Goal: Task Accomplishment & Management: Use online tool/utility

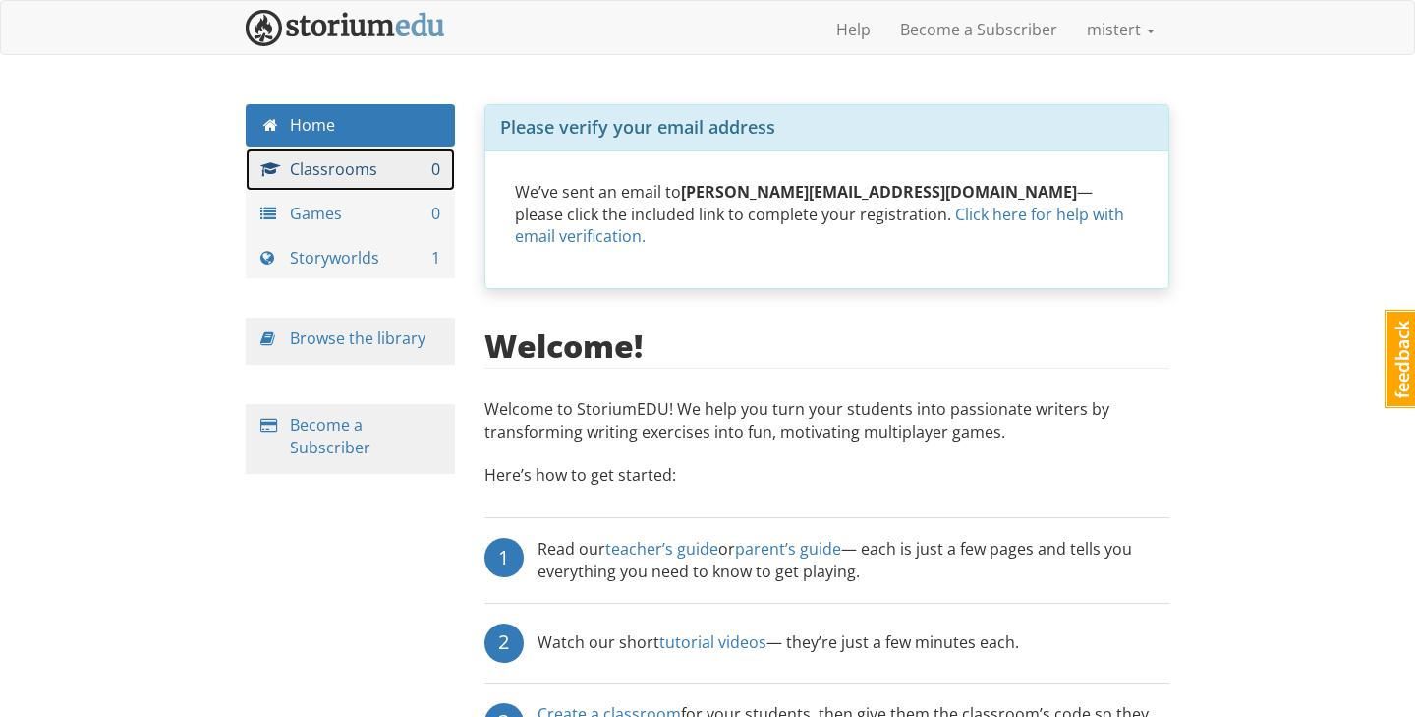
click at [389, 170] on link "Classrooms 0" at bounding box center [350, 169] width 209 height 42
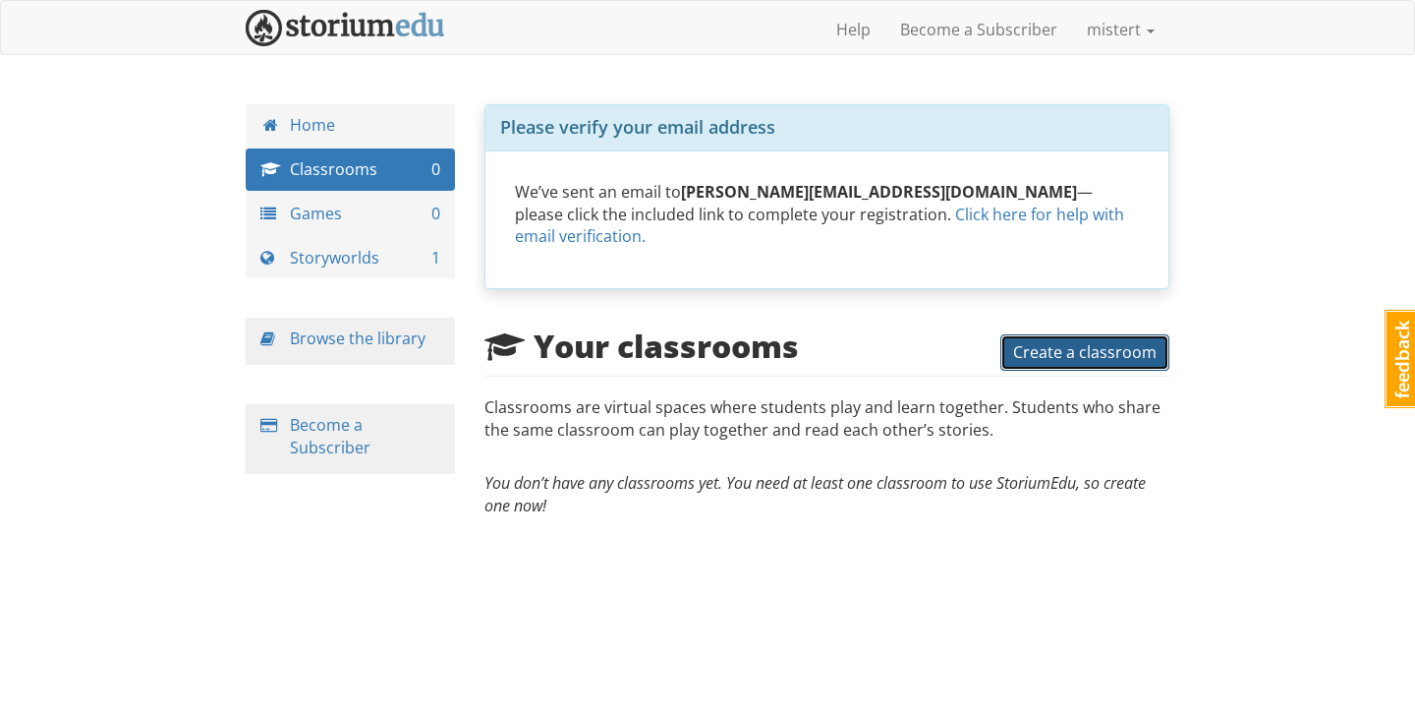
click at [1037, 341] on span "Create a classroom" at bounding box center [1085, 352] width 144 height 22
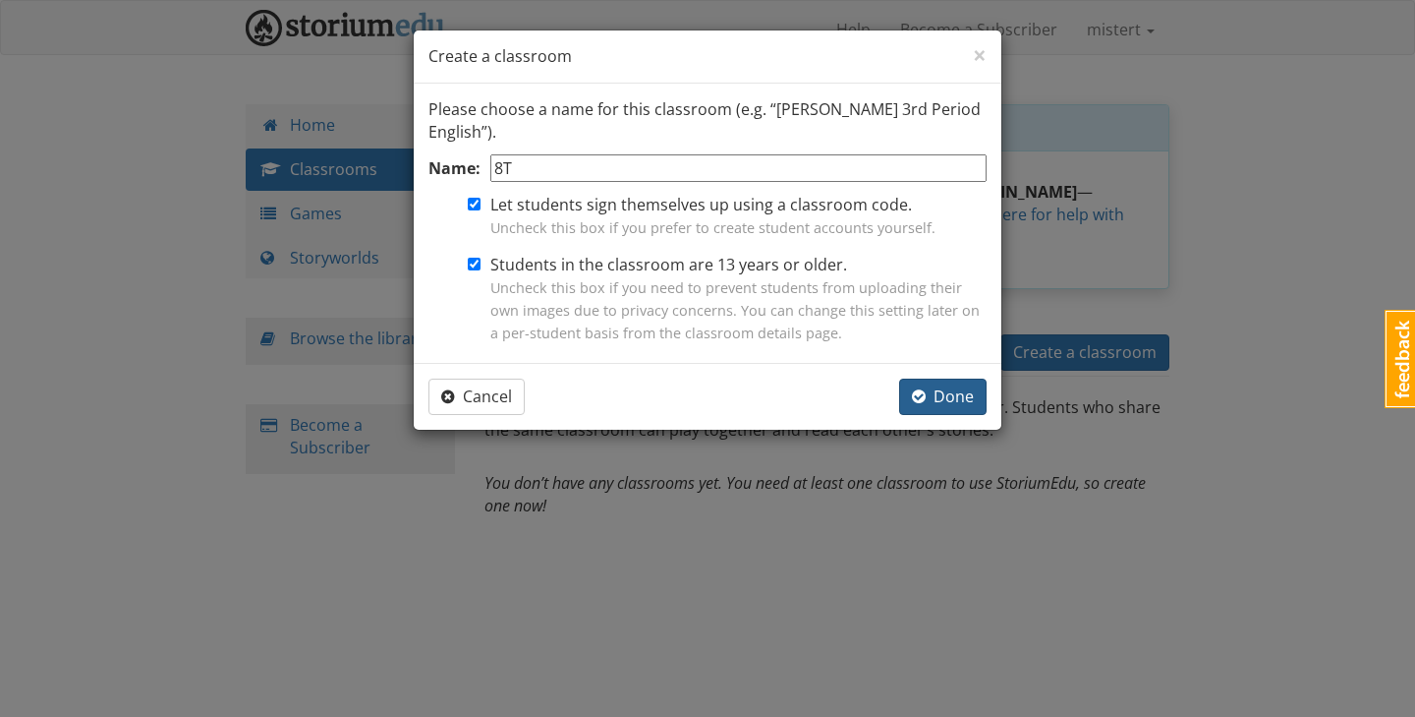
type input "8T"
click at [477, 264] on input "Students in the classroom are 13 years or older. Uncheck this box if you need t…" at bounding box center [474, 264] width 13 height 13
checkbox input "false"
click at [956, 390] on span "Done" at bounding box center [943, 396] width 62 height 22
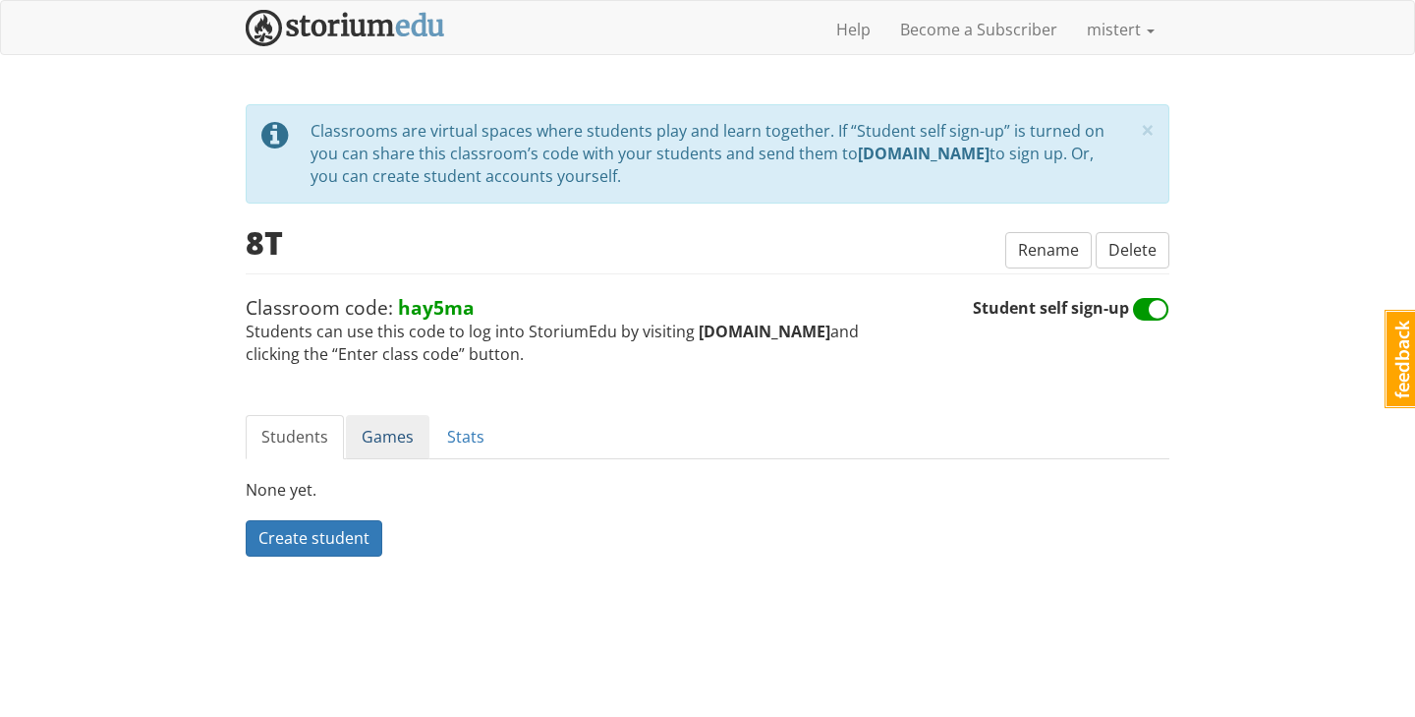
click at [402, 430] on link "Games" at bounding box center [388, 437] width 84 height 44
click at [331, 541] on span "Create a game" at bounding box center [312, 538] width 107 height 22
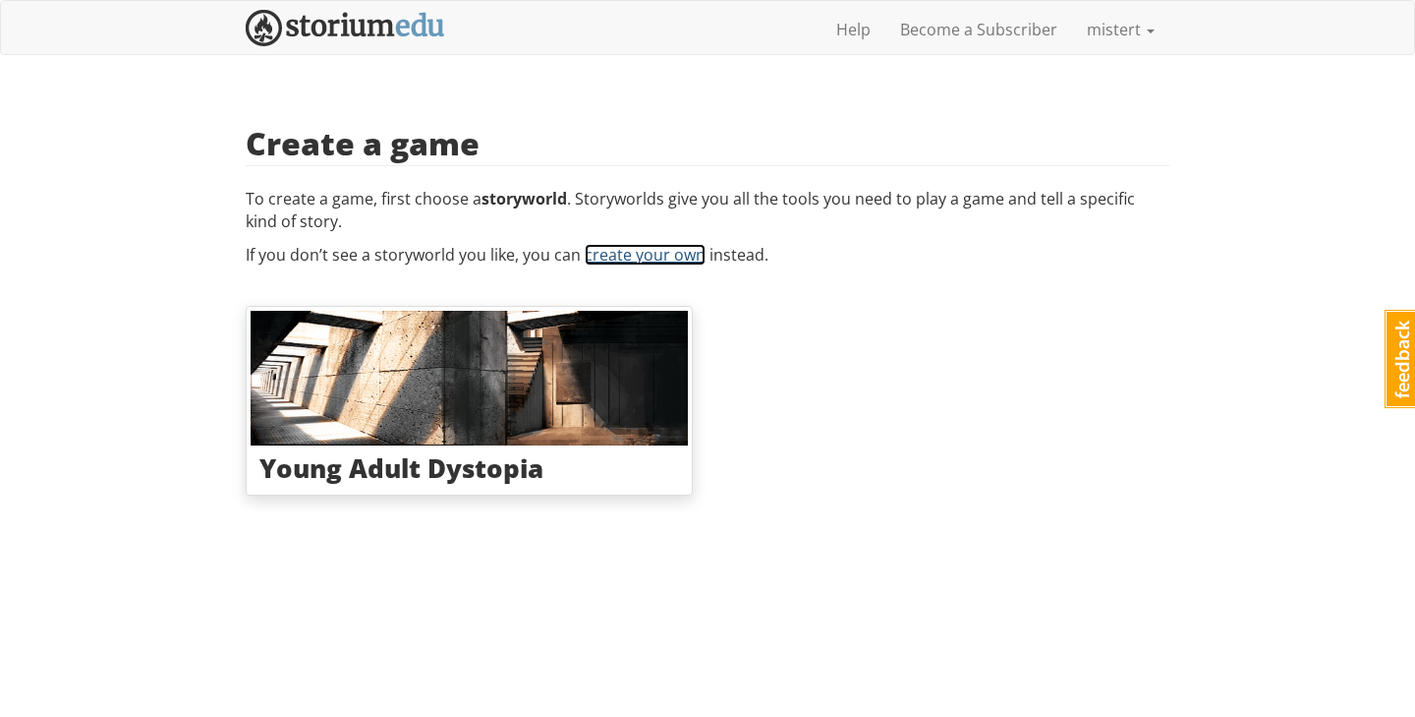
click at [650, 248] on link "create your own" at bounding box center [645, 255] width 121 height 22
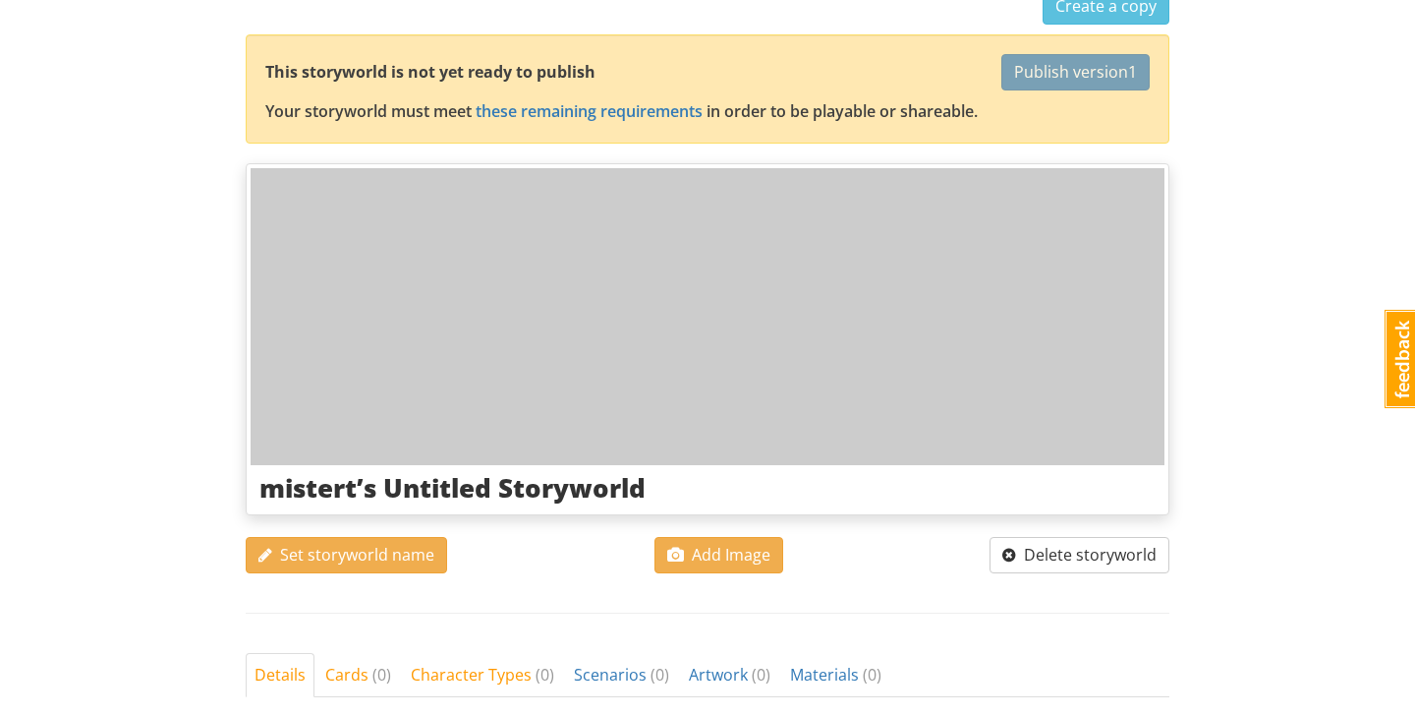
scroll to position [195, 0]
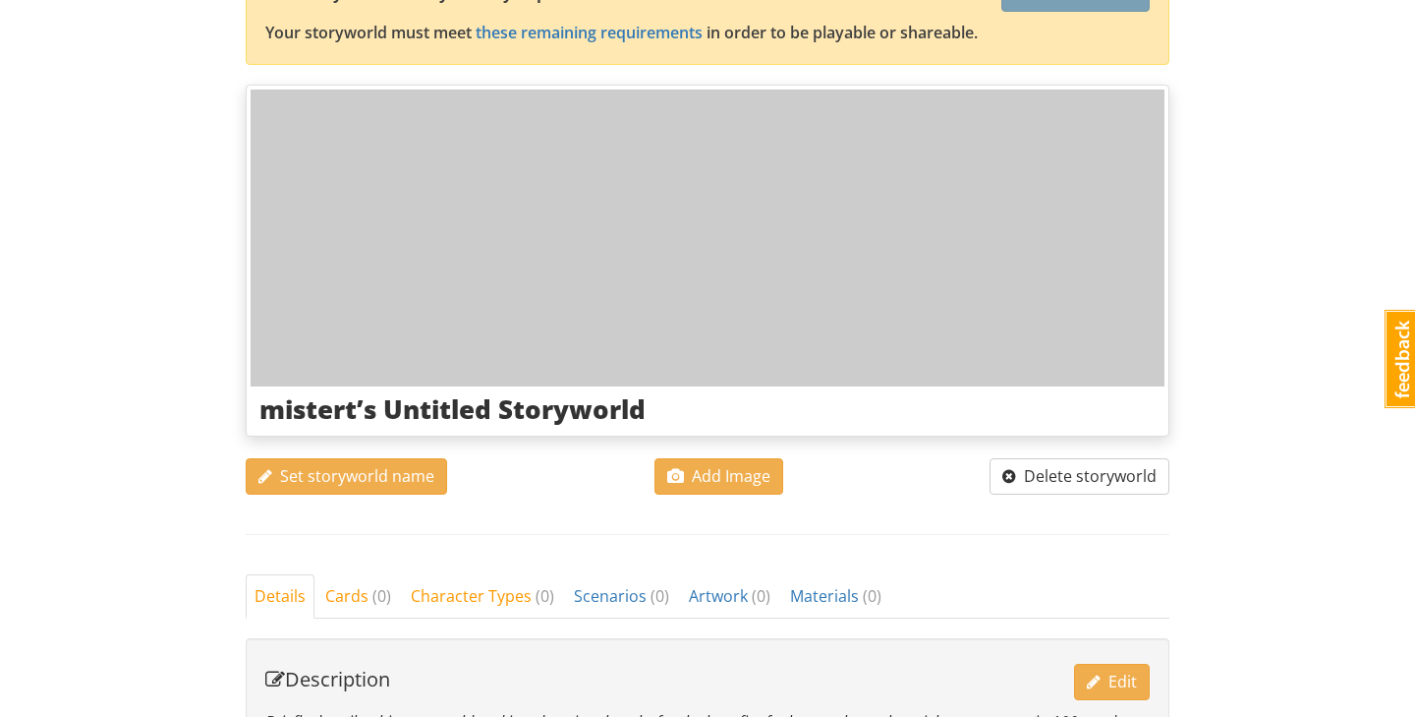
click at [478, 411] on h3 "mistert’s Untitled Storyworld" at bounding box center [707, 409] width 896 height 29
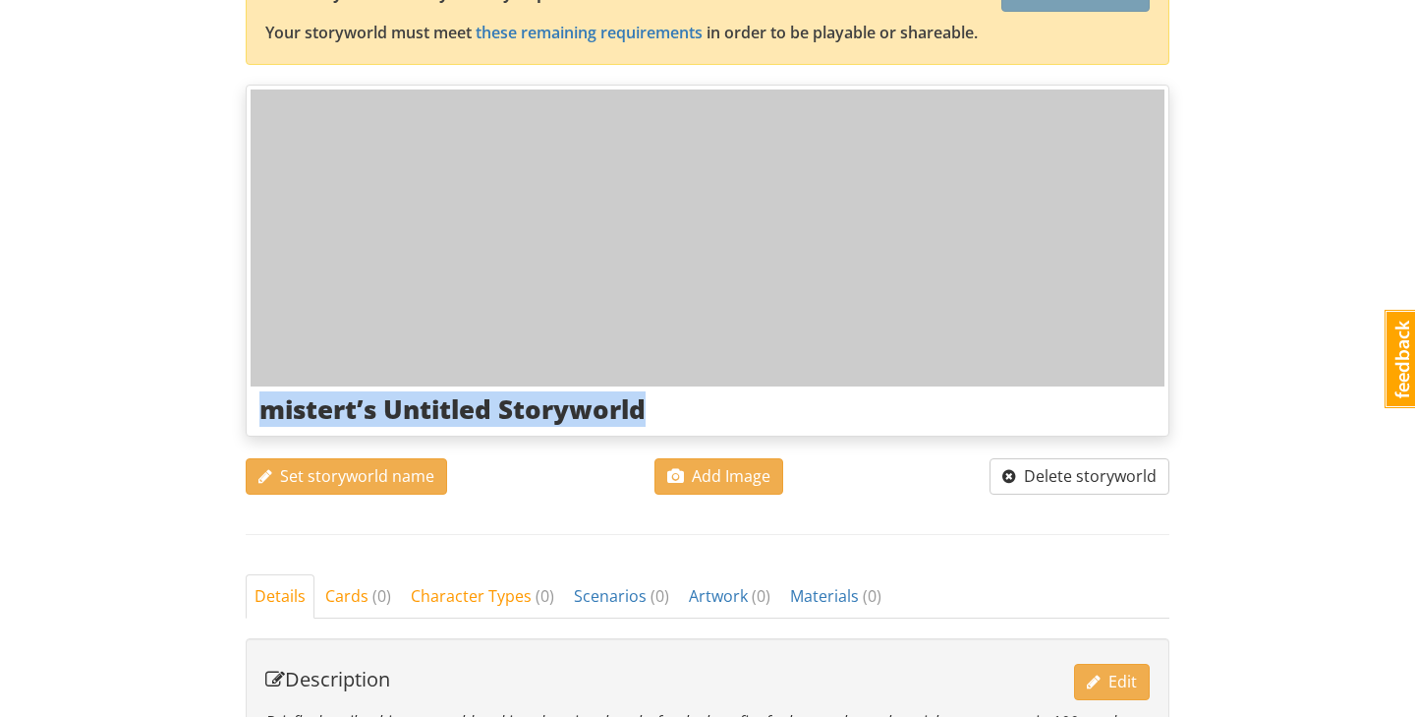
click at [478, 411] on h3 "mistert’s Untitled Storyworld" at bounding box center [707, 409] width 896 height 29
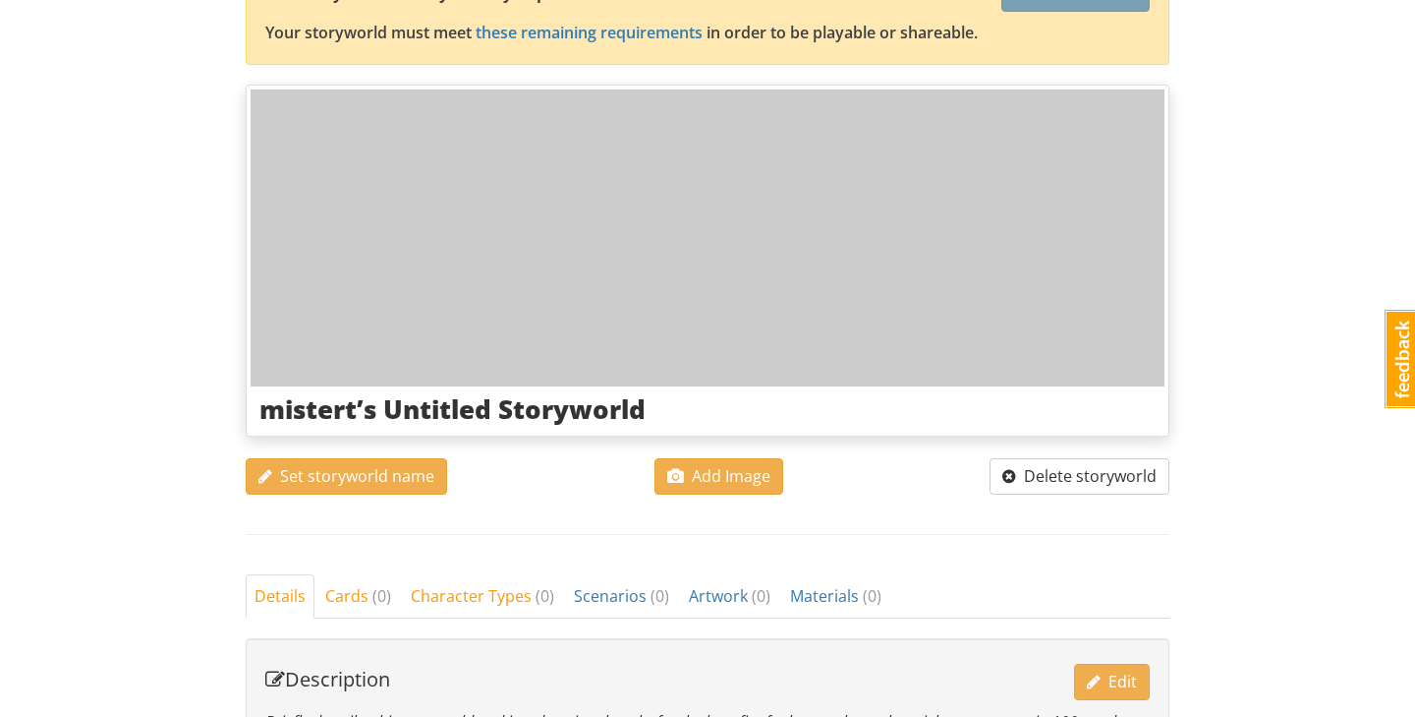
click at [478, 411] on h3 "mistert’s Untitled Storyworld" at bounding box center [707, 409] width 896 height 29
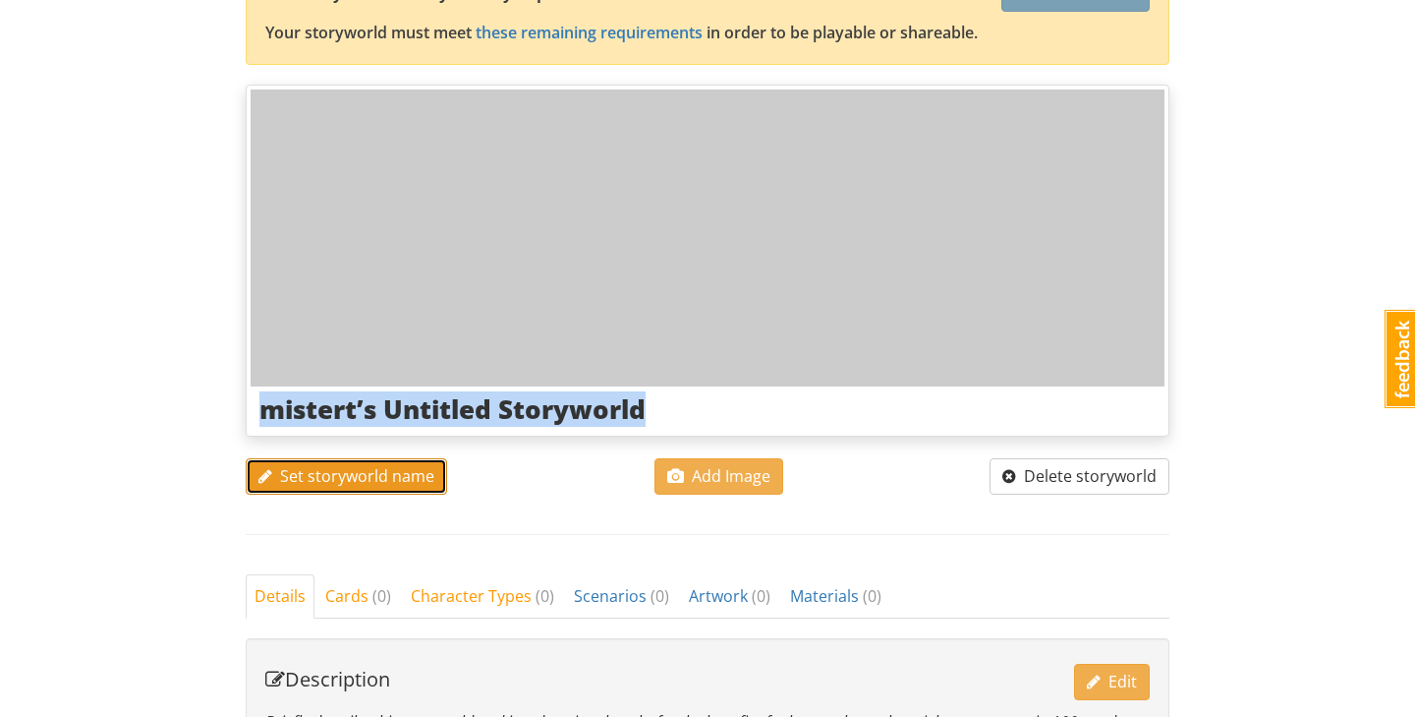
click at [373, 484] on span "Set storyworld name" at bounding box center [347, 476] width 176 height 22
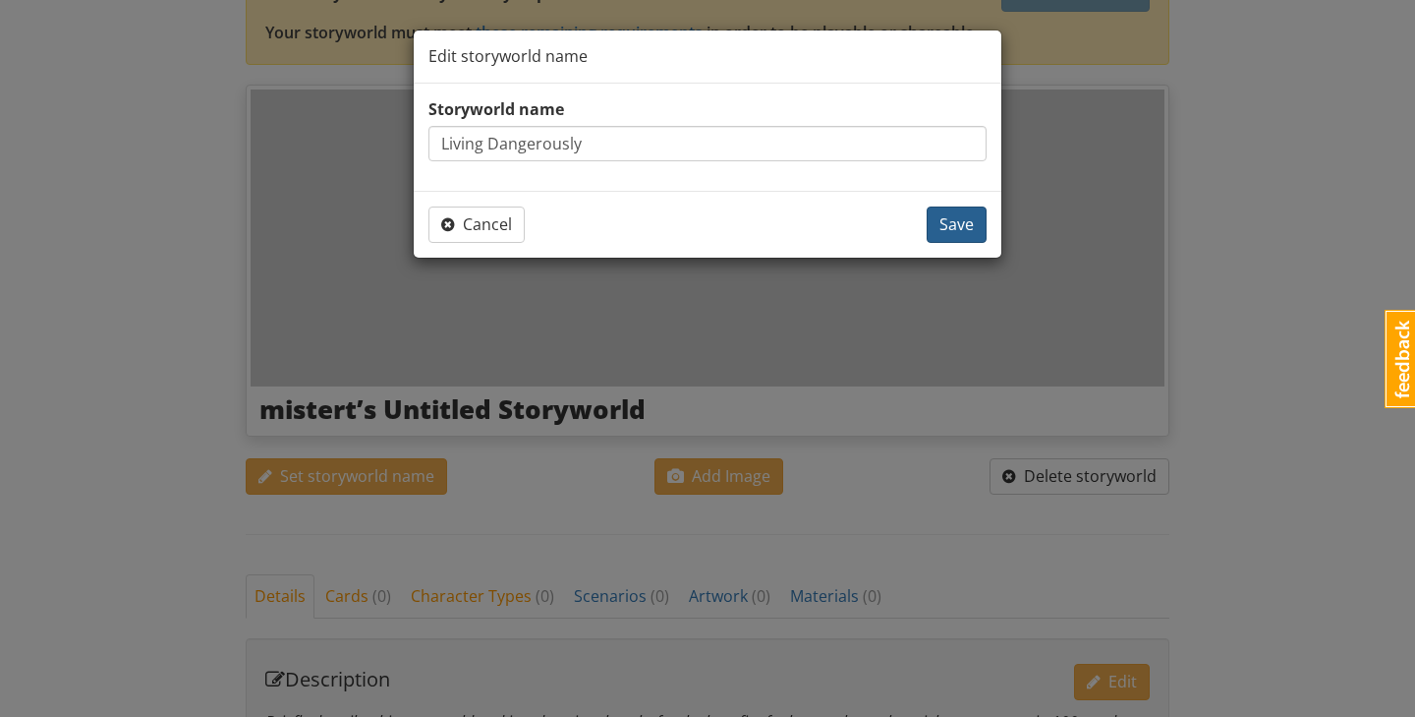
type input "Living Dangerously"
click at [948, 225] on span "Save" at bounding box center [957, 224] width 34 height 22
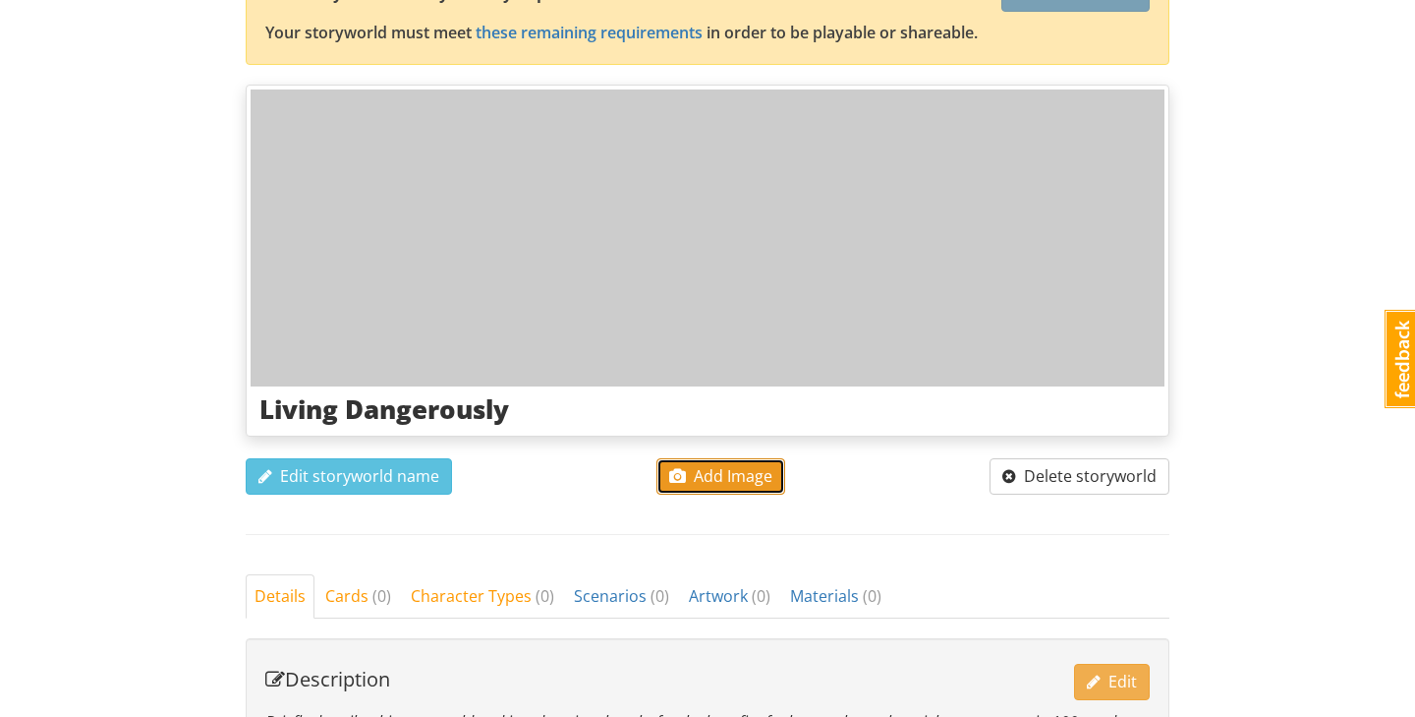
click at [726, 472] on span "Add Image" at bounding box center [720, 476] width 103 height 22
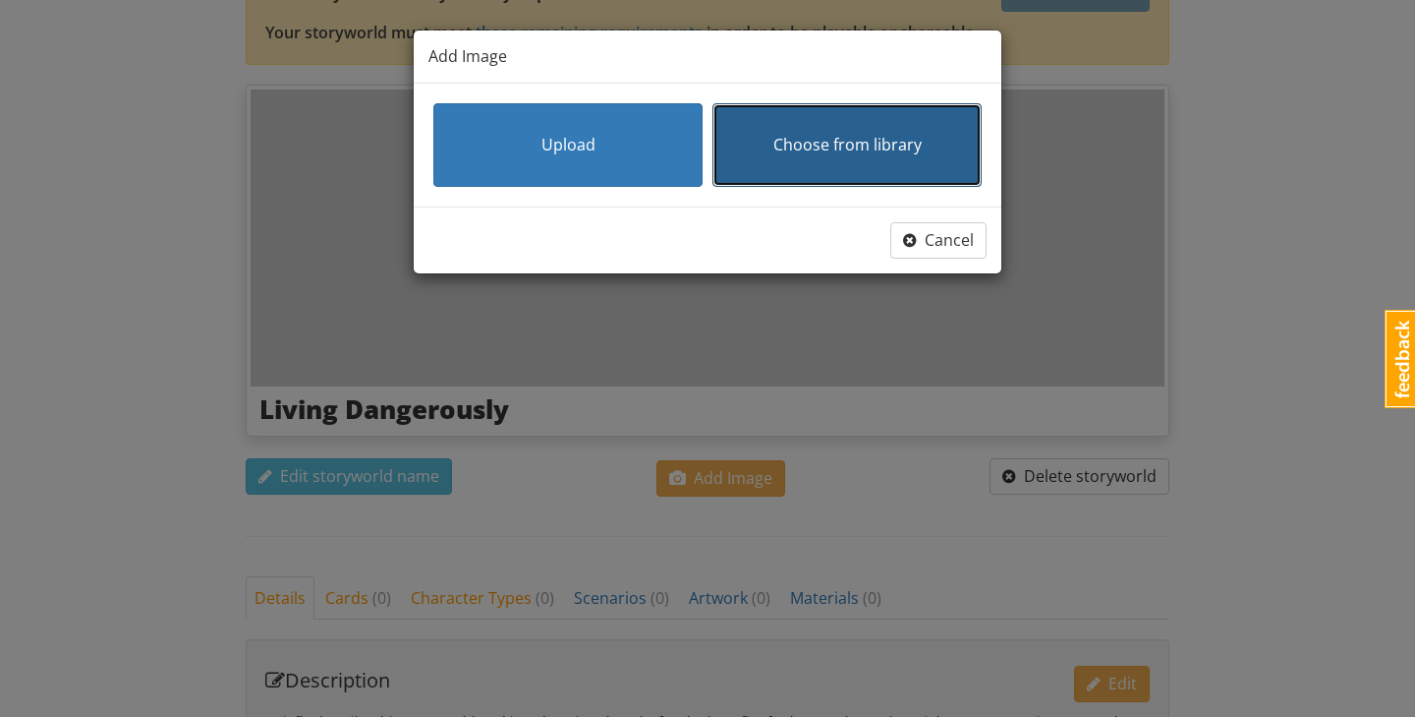
click at [817, 125] on button "Choose from library" at bounding box center [847, 145] width 269 height 84
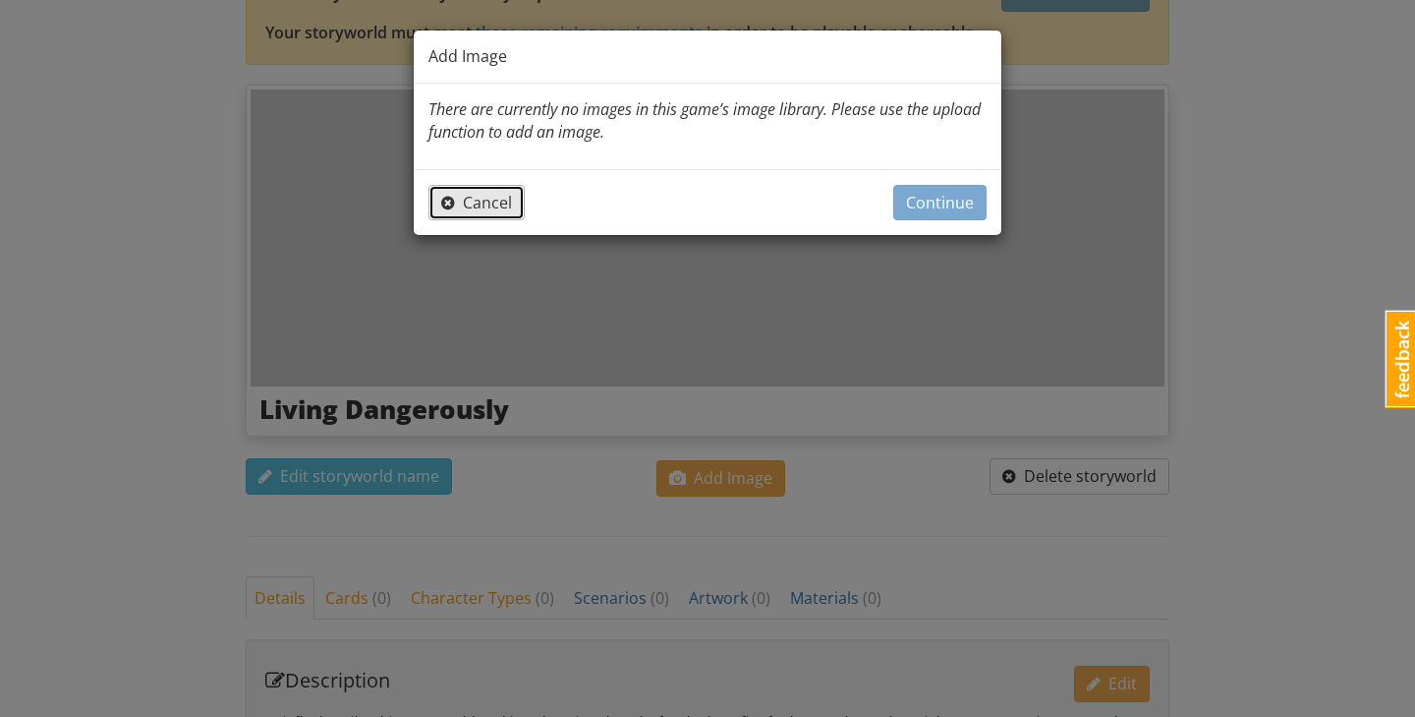
click at [477, 193] on span "Cancel" at bounding box center [476, 203] width 71 height 22
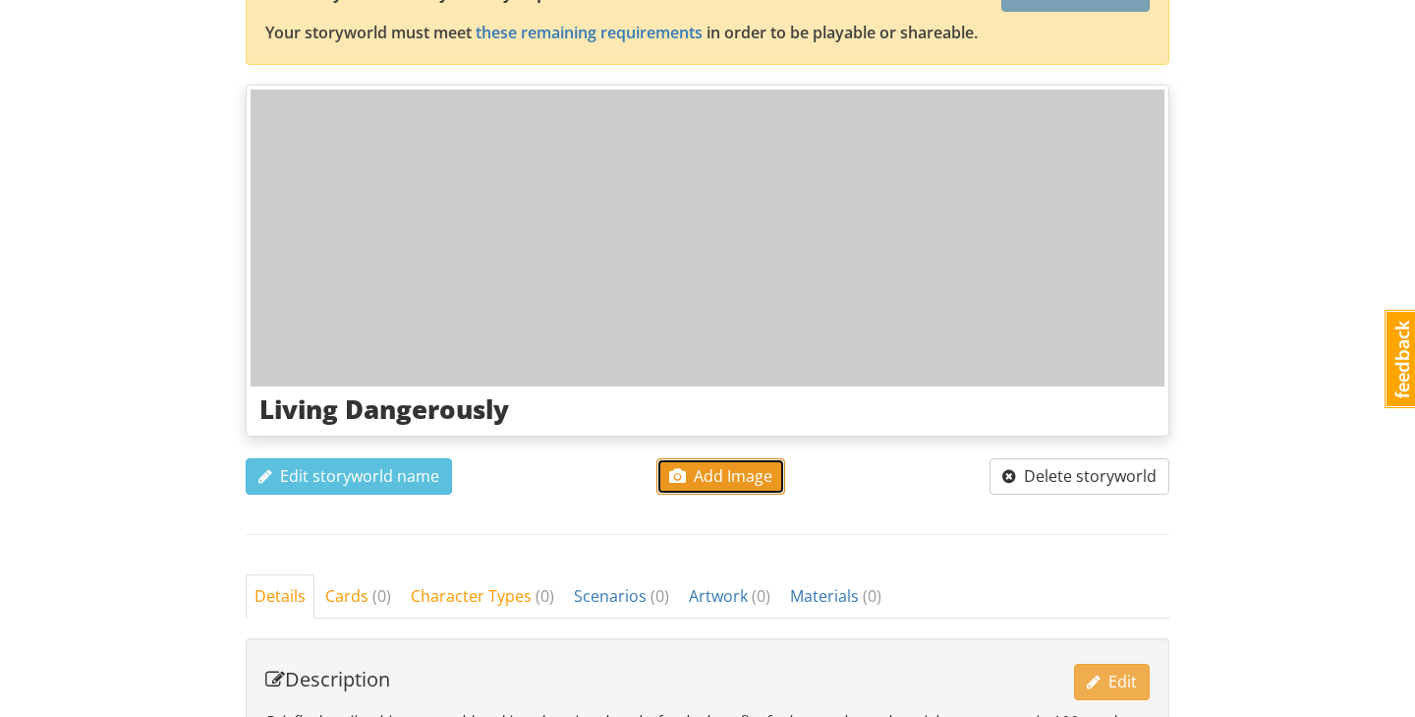
click at [695, 477] on span "Add Image" at bounding box center [720, 476] width 103 height 22
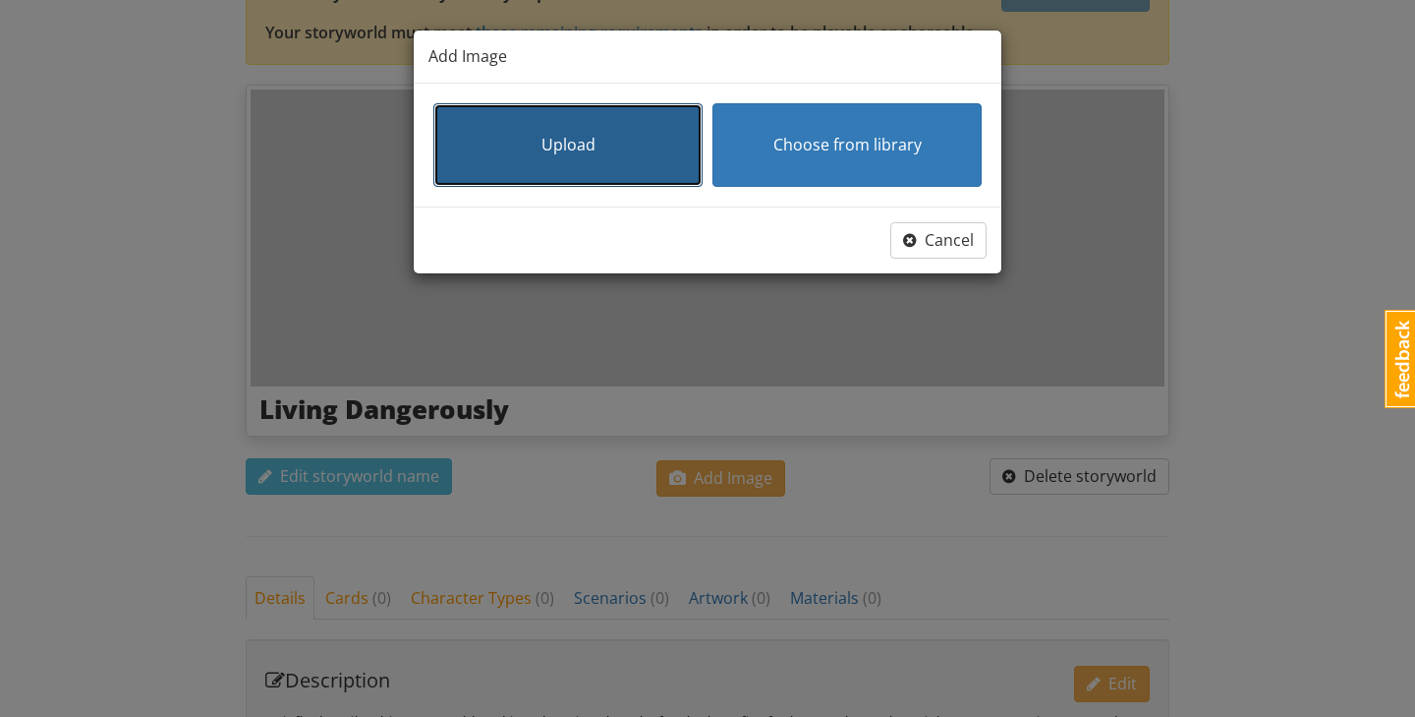
click at [636, 147] on button "Upload" at bounding box center [567, 145] width 269 height 84
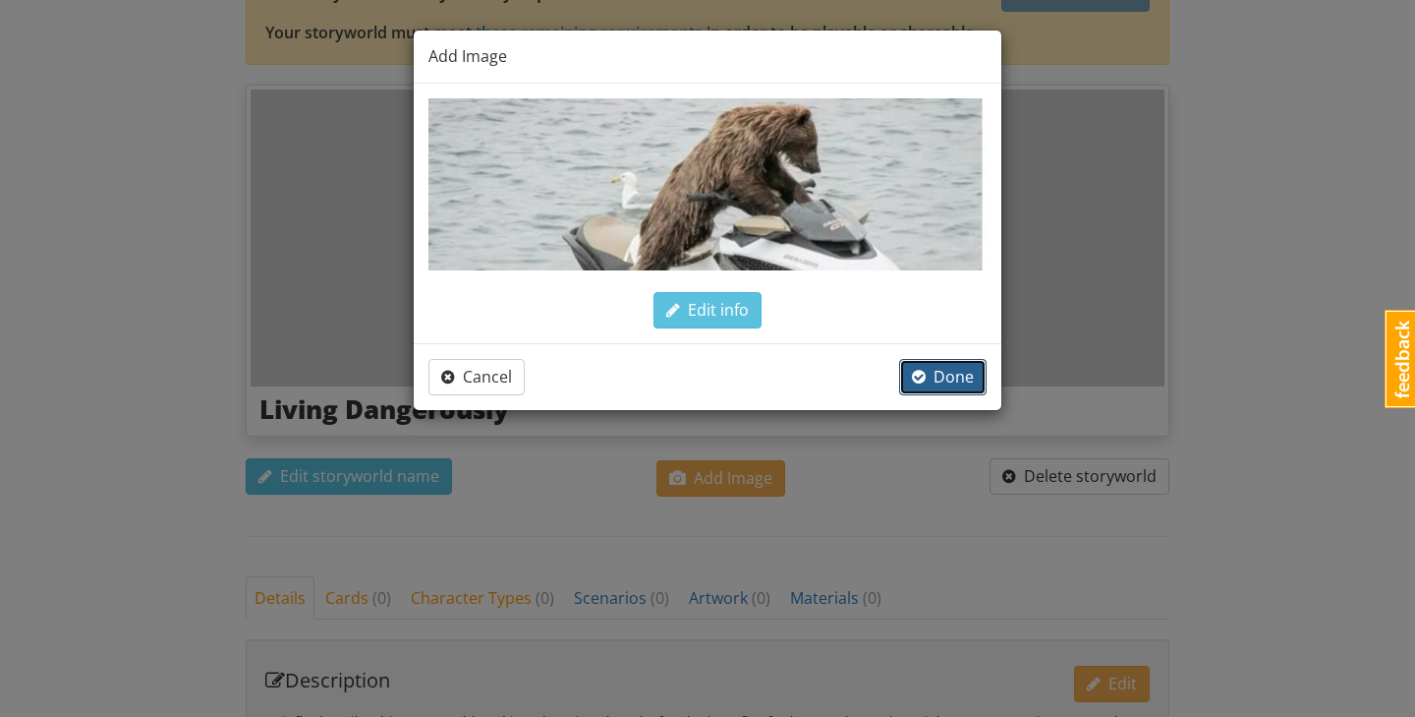
click at [953, 374] on span "Done" at bounding box center [943, 377] width 62 height 22
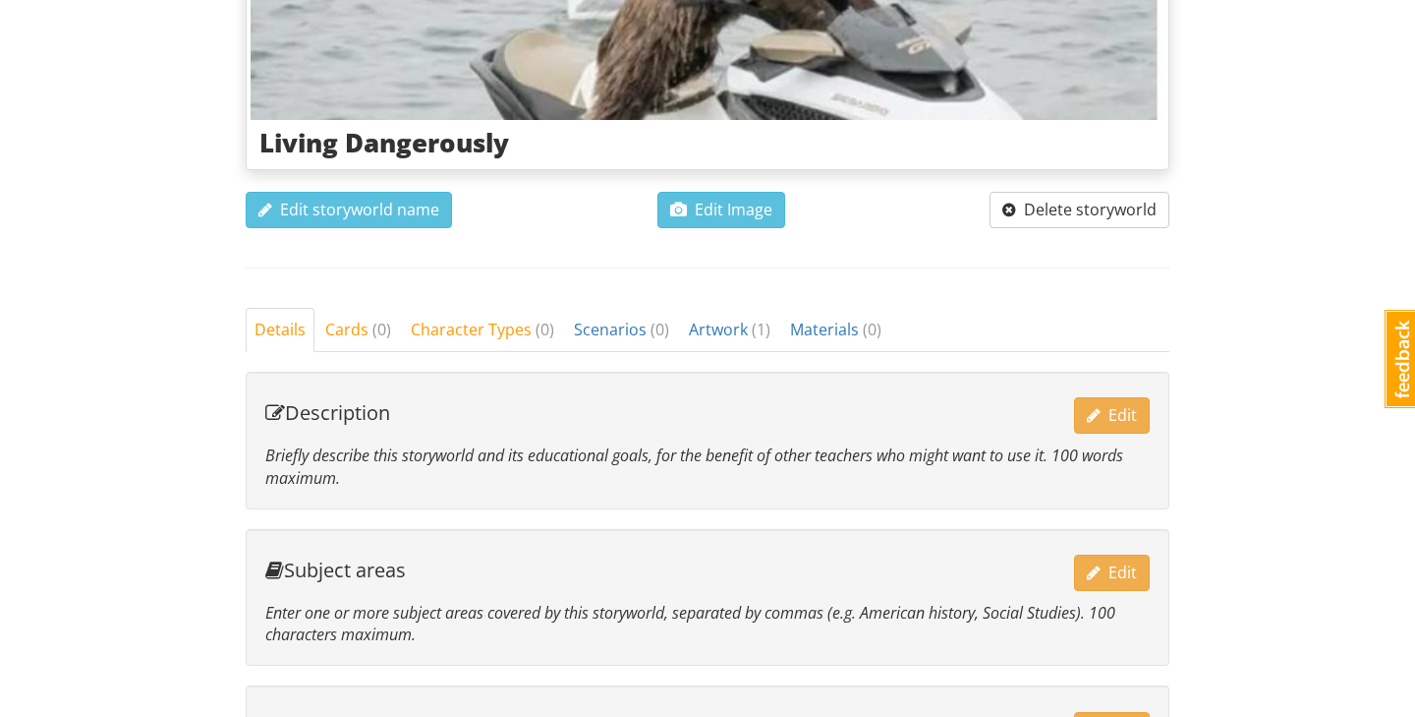
scroll to position [426, 0]
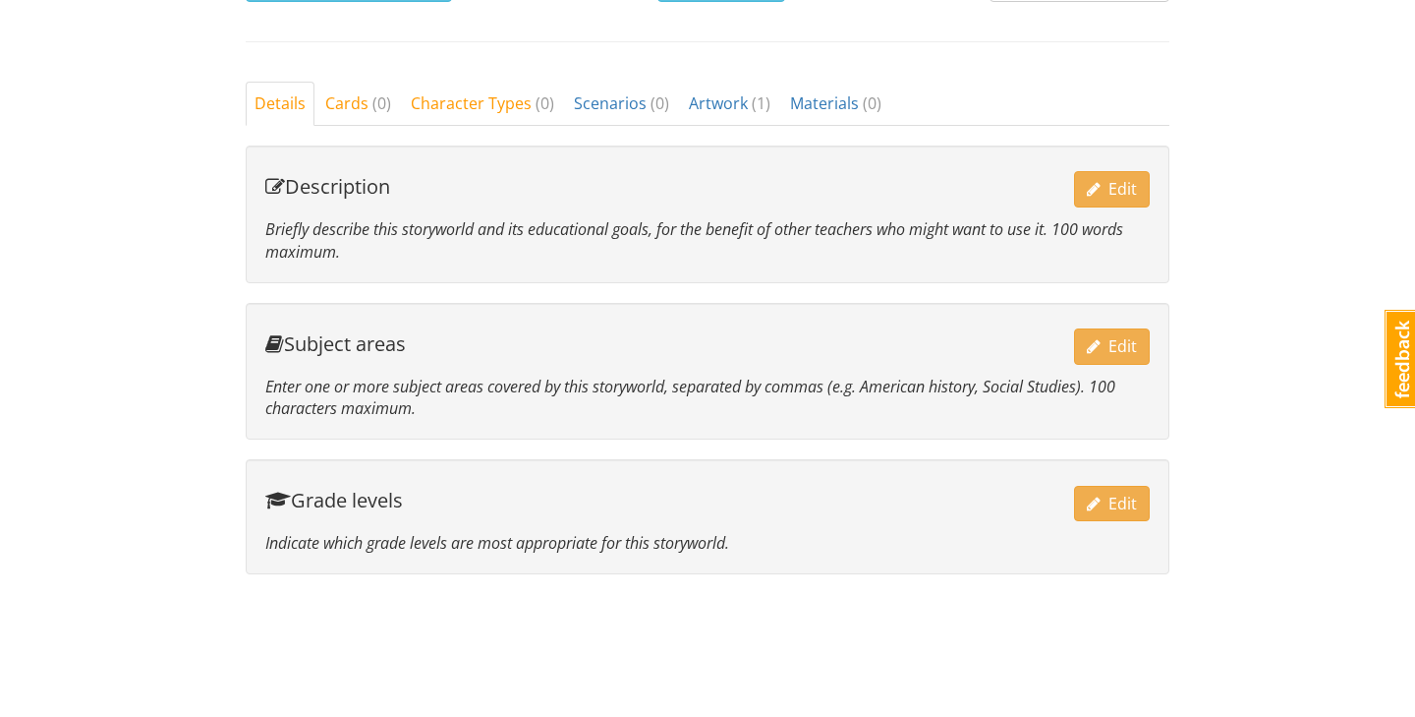
scroll to position [672, 0]
click at [1124, 508] on span "Edit" at bounding box center [1112, 502] width 50 height 22
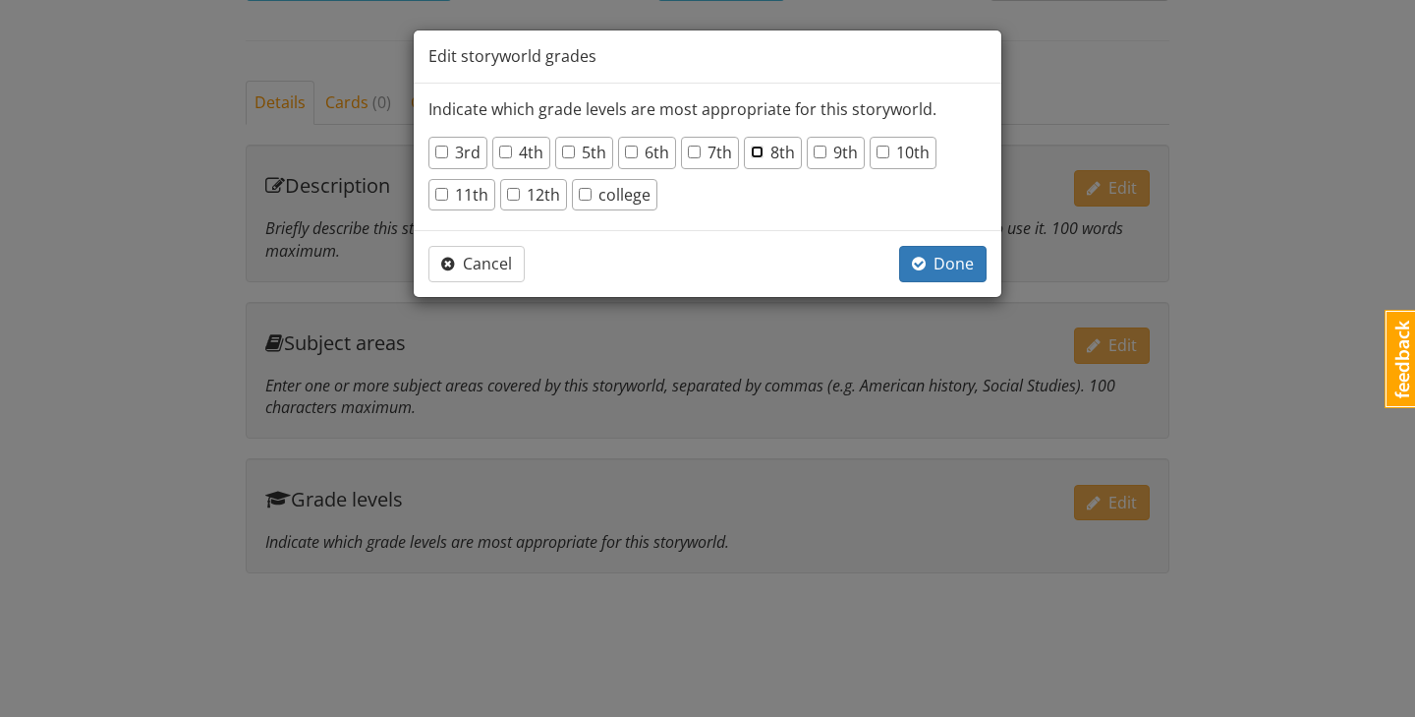
click at [760, 145] on input "8th" at bounding box center [757, 151] width 13 height 13
checkbox input "true"
click at [940, 255] on span "Done" at bounding box center [943, 264] width 62 height 22
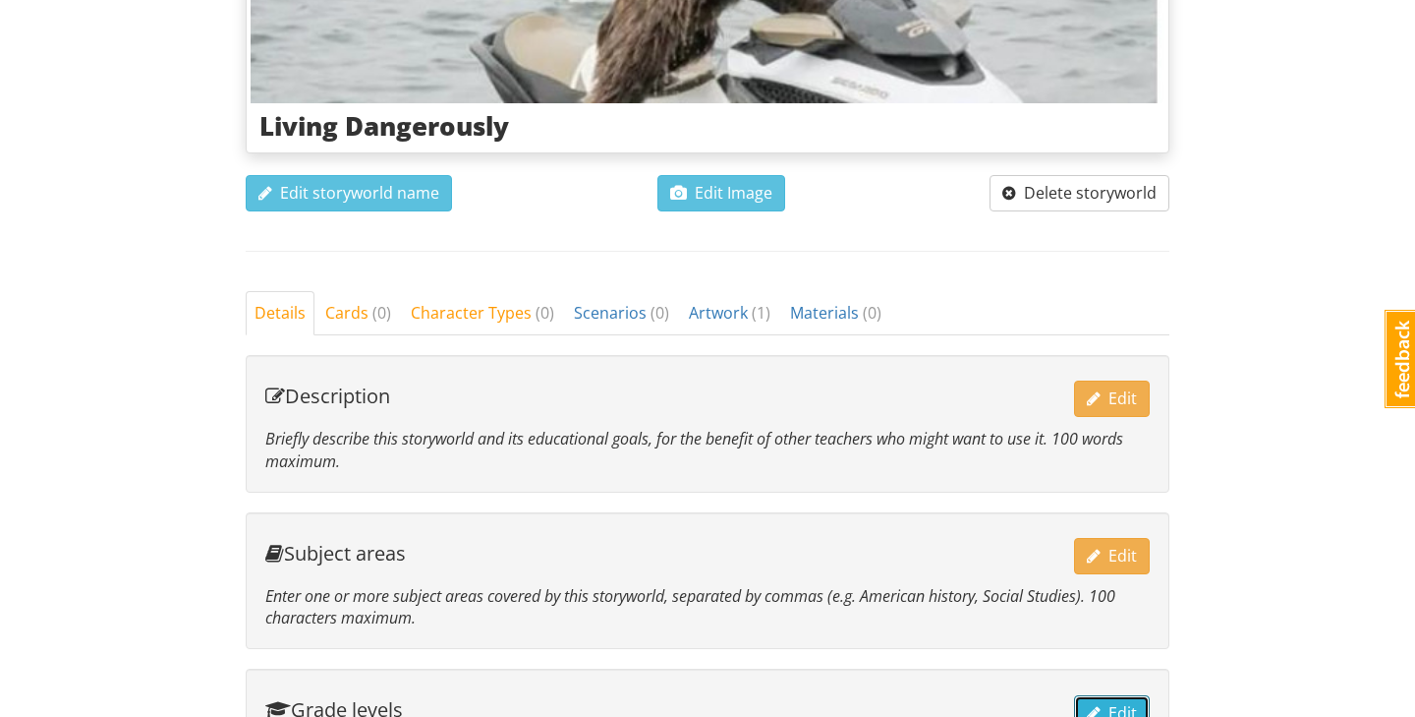
scroll to position [469, 0]
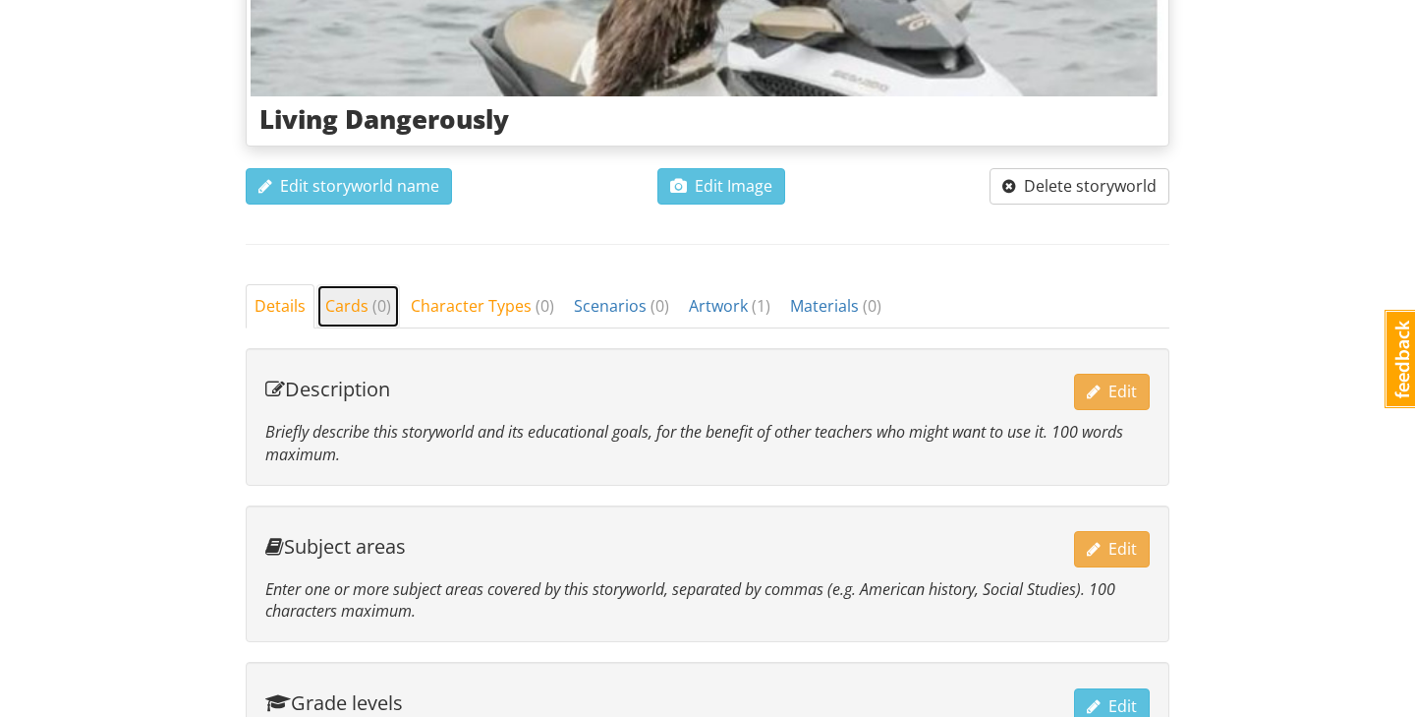
click at [396, 298] on link "Cards ( 0 )" at bounding box center [358, 306] width 84 height 44
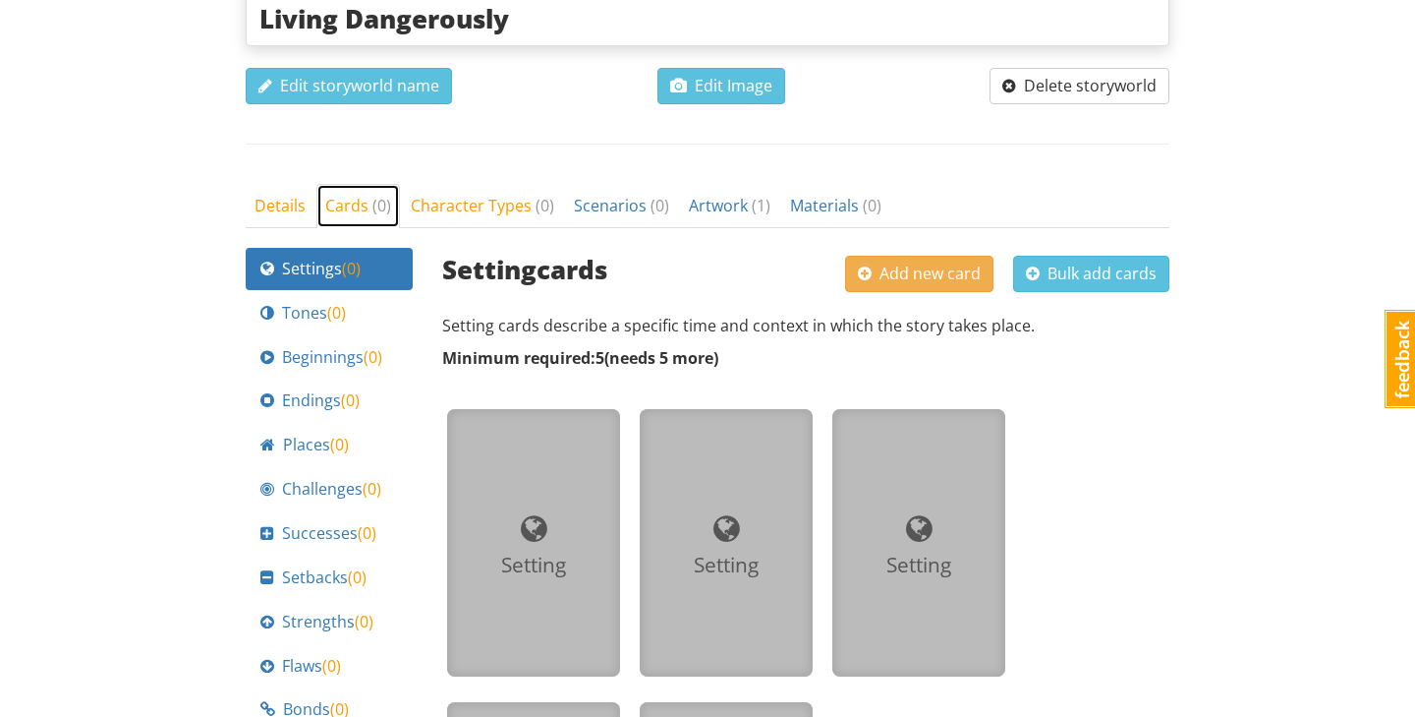
scroll to position [599, 0]
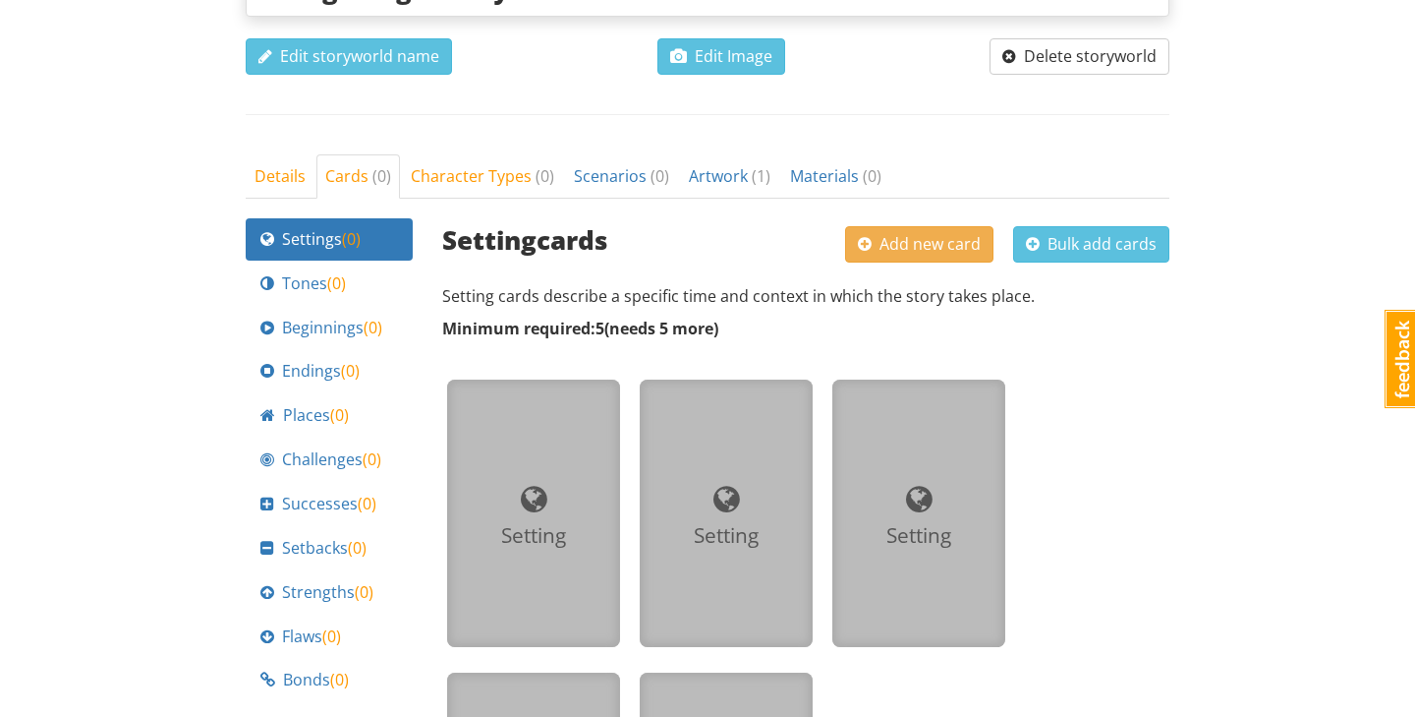
click at [530, 525] on div "Setting" at bounding box center [534, 535] width 142 height 29
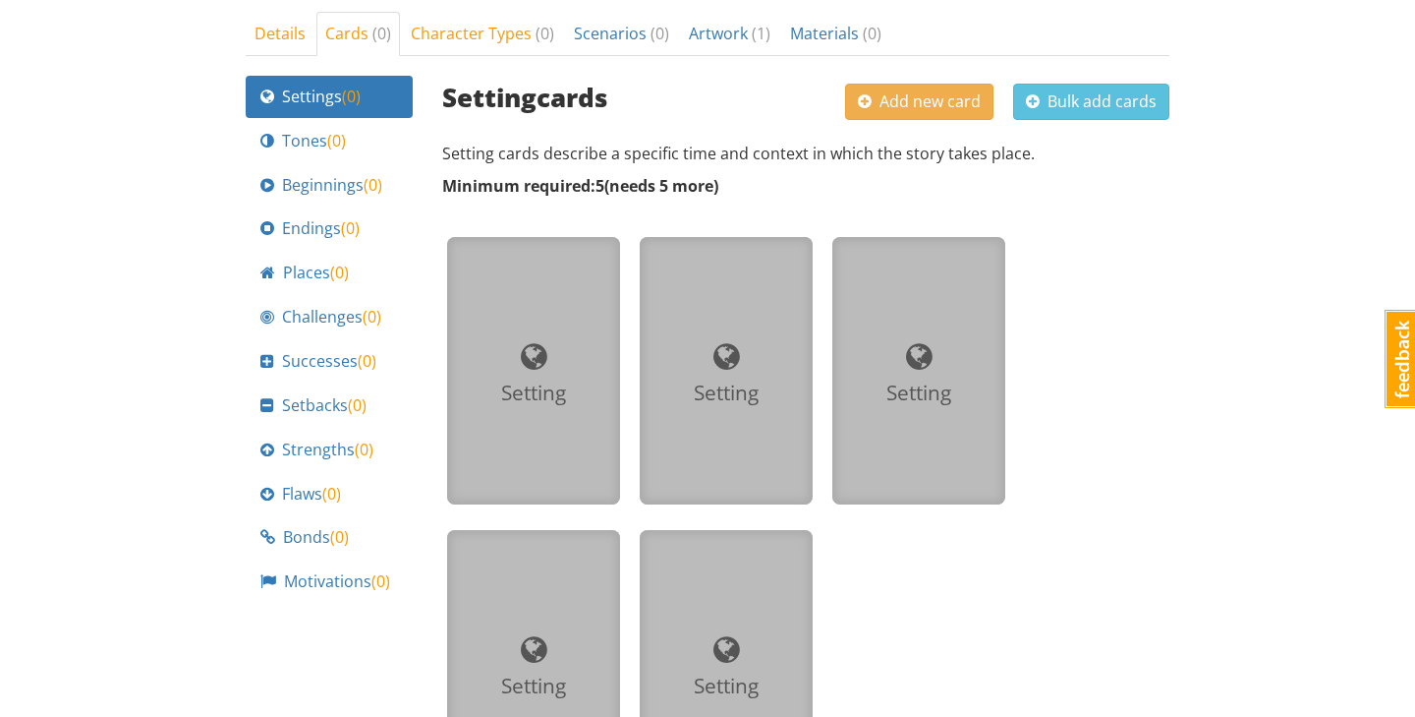
scroll to position [738, 0]
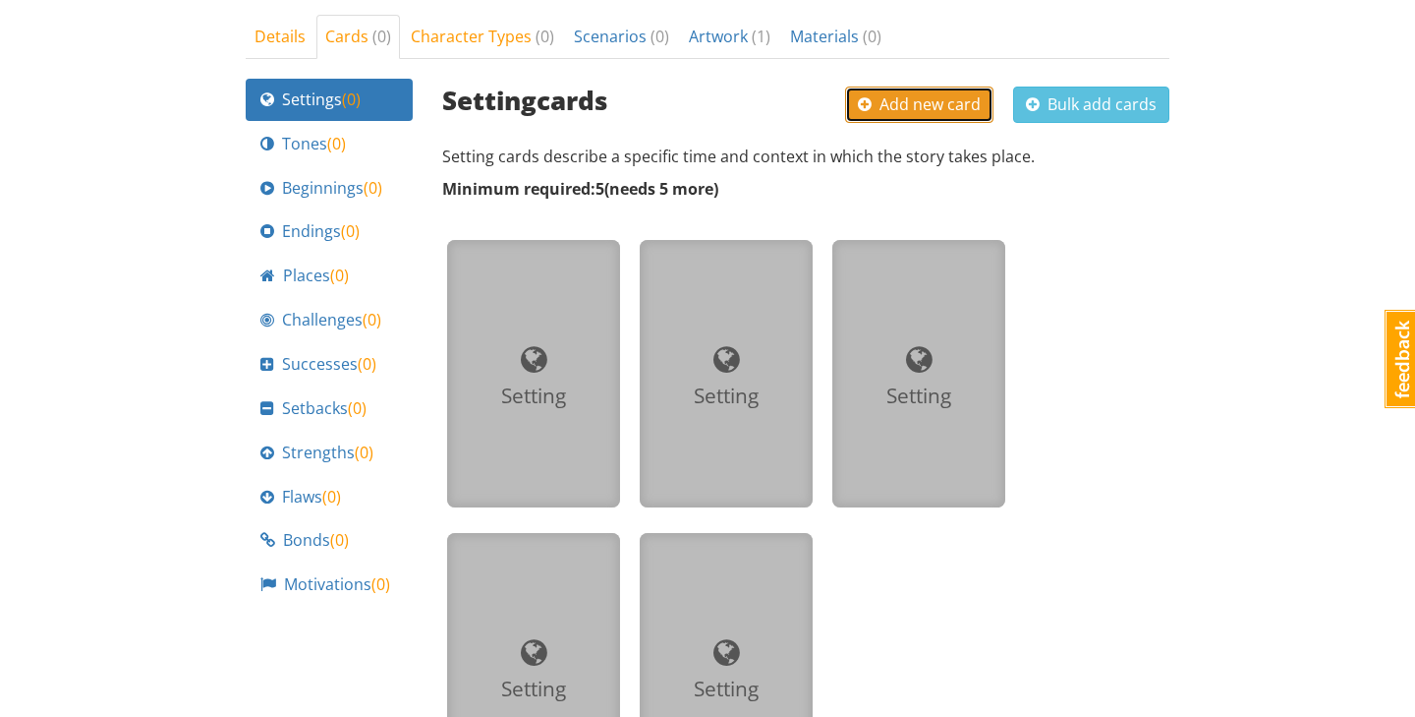
click at [883, 99] on span "Add new card" at bounding box center [919, 104] width 123 height 22
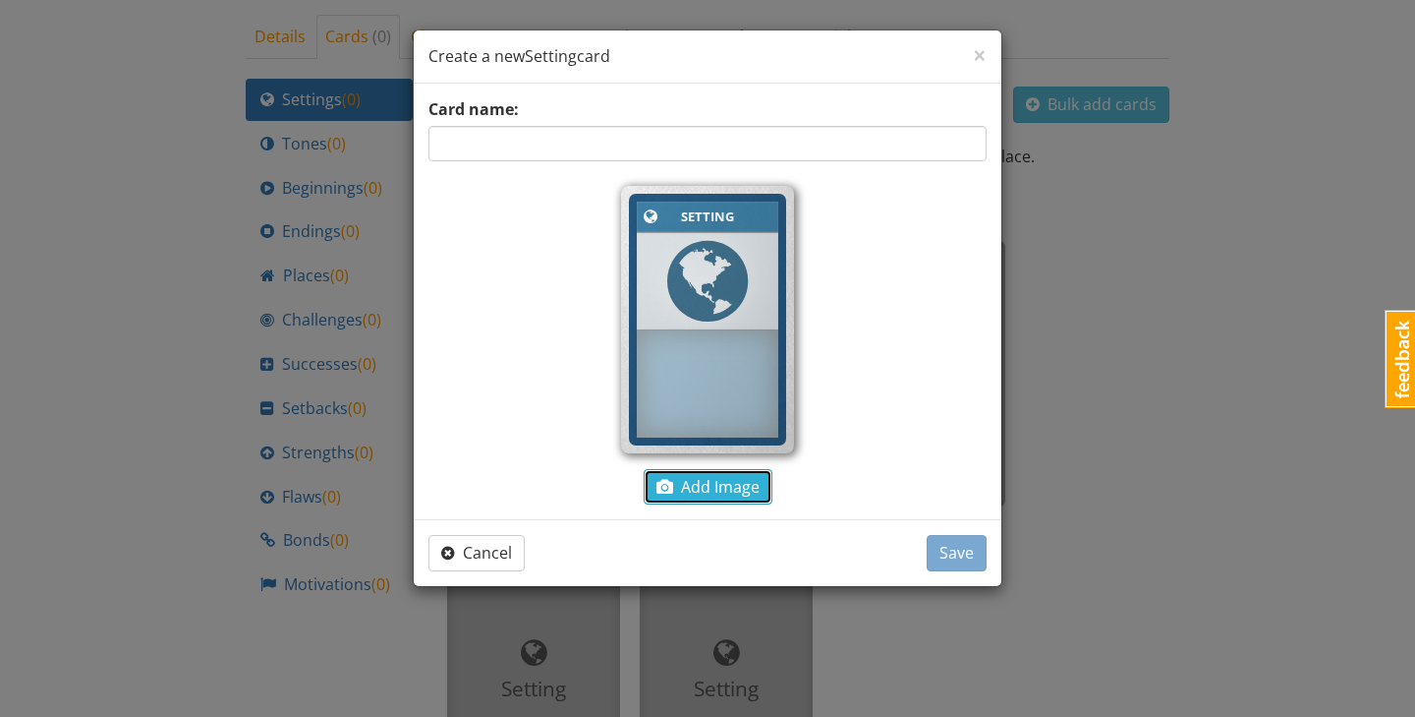
click at [712, 479] on span "Add Image" at bounding box center [708, 487] width 103 height 22
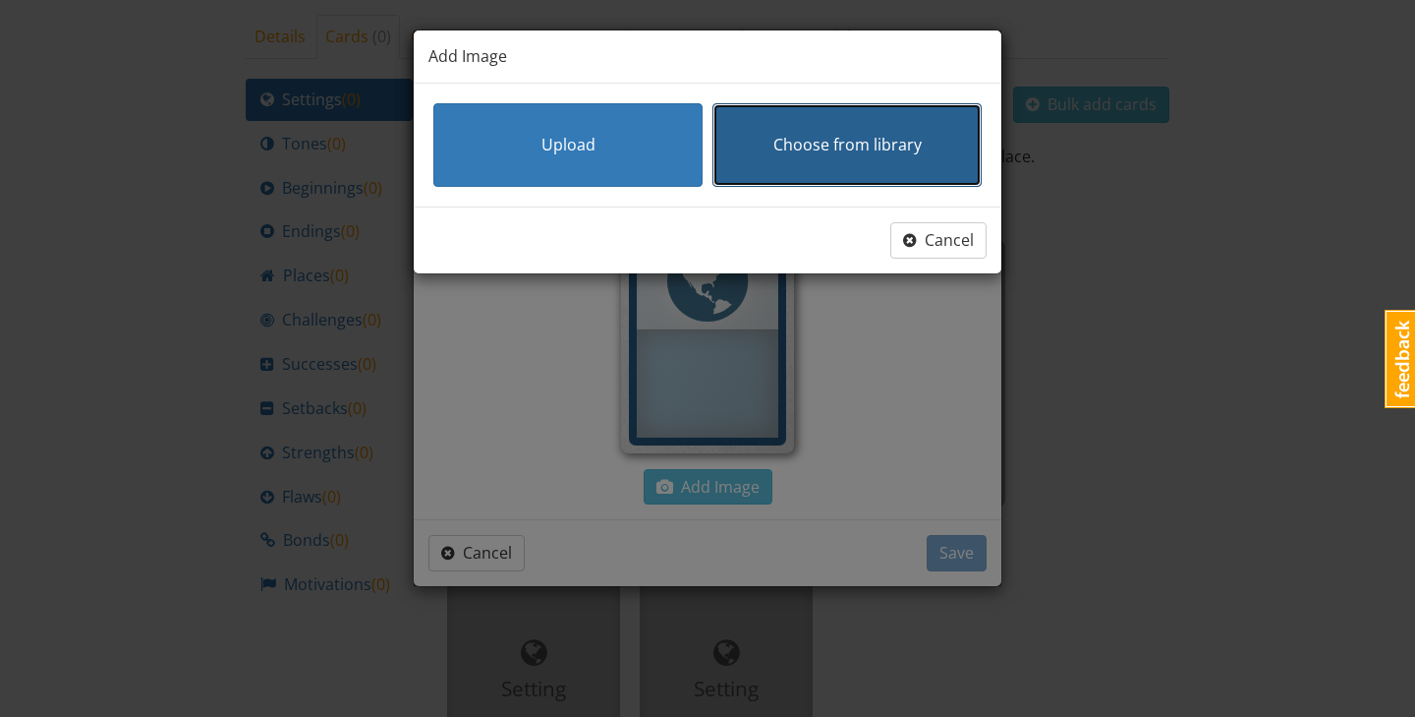
click at [870, 130] on button "Choose from library" at bounding box center [847, 145] width 269 height 84
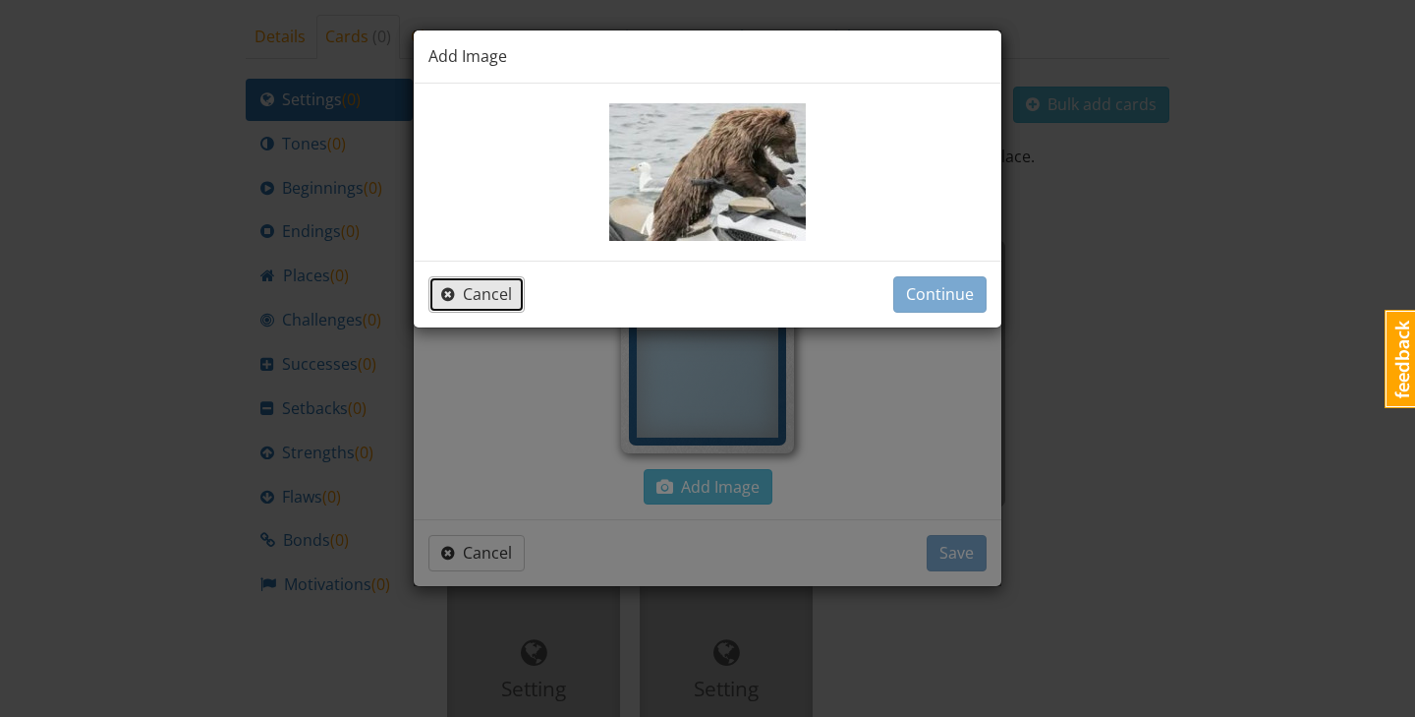
click at [452, 299] on span "button" at bounding box center [448, 294] width 14 height 16
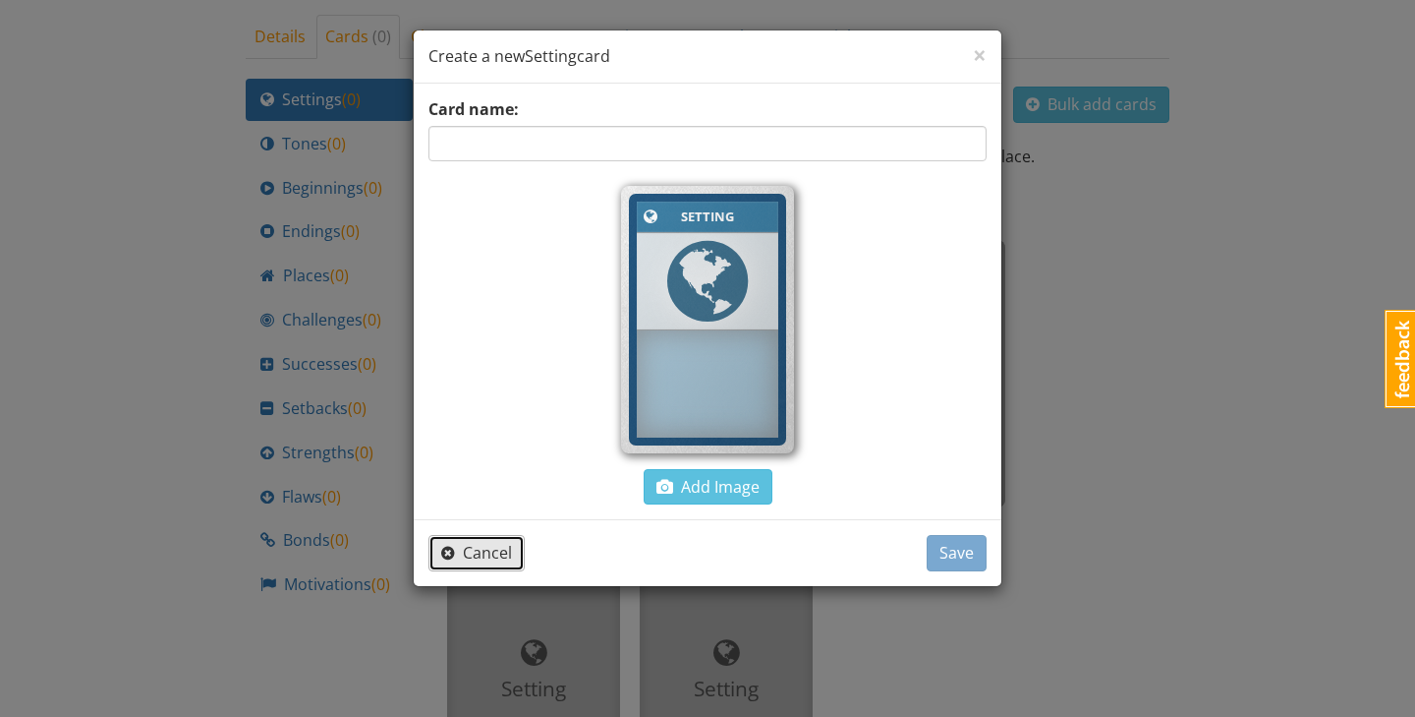
click at [458, 542] on span "Cancel" at bounding box center [476, 553] width 71 height 22
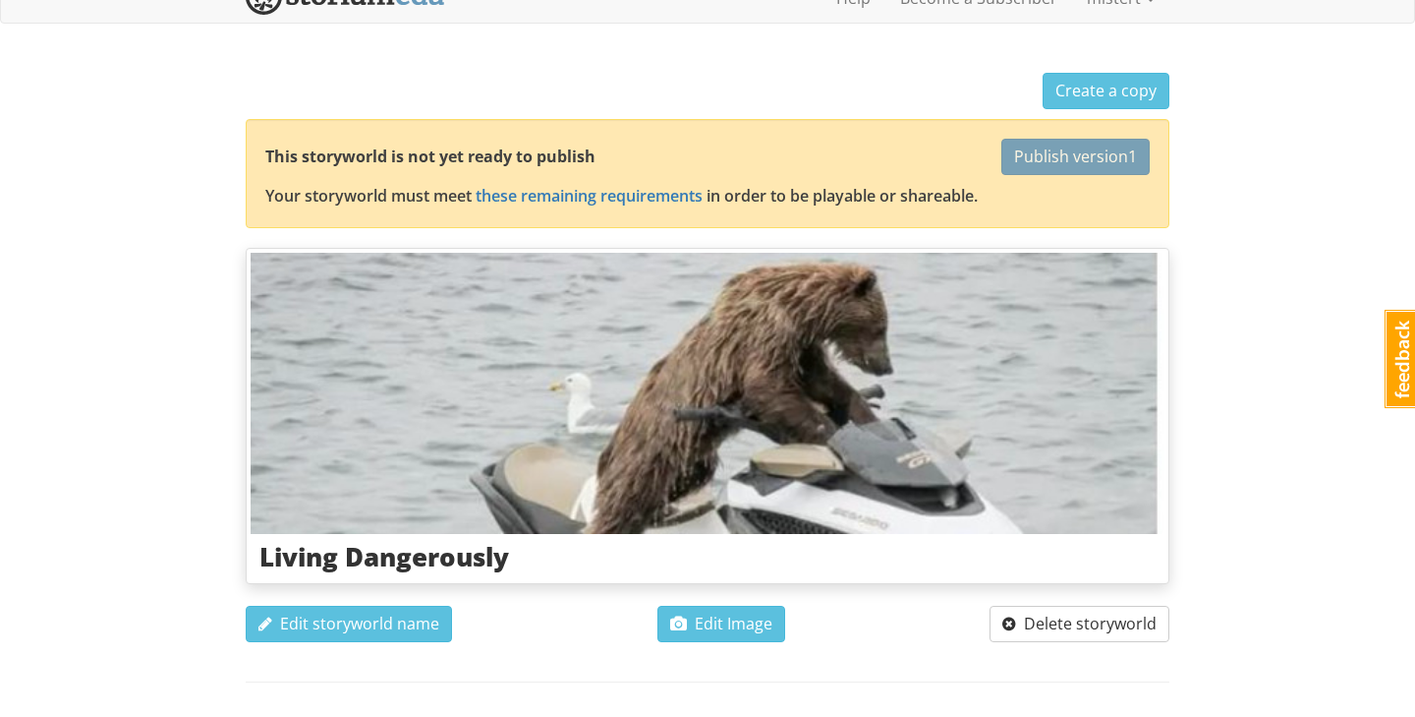
scroll to position [0, 0]
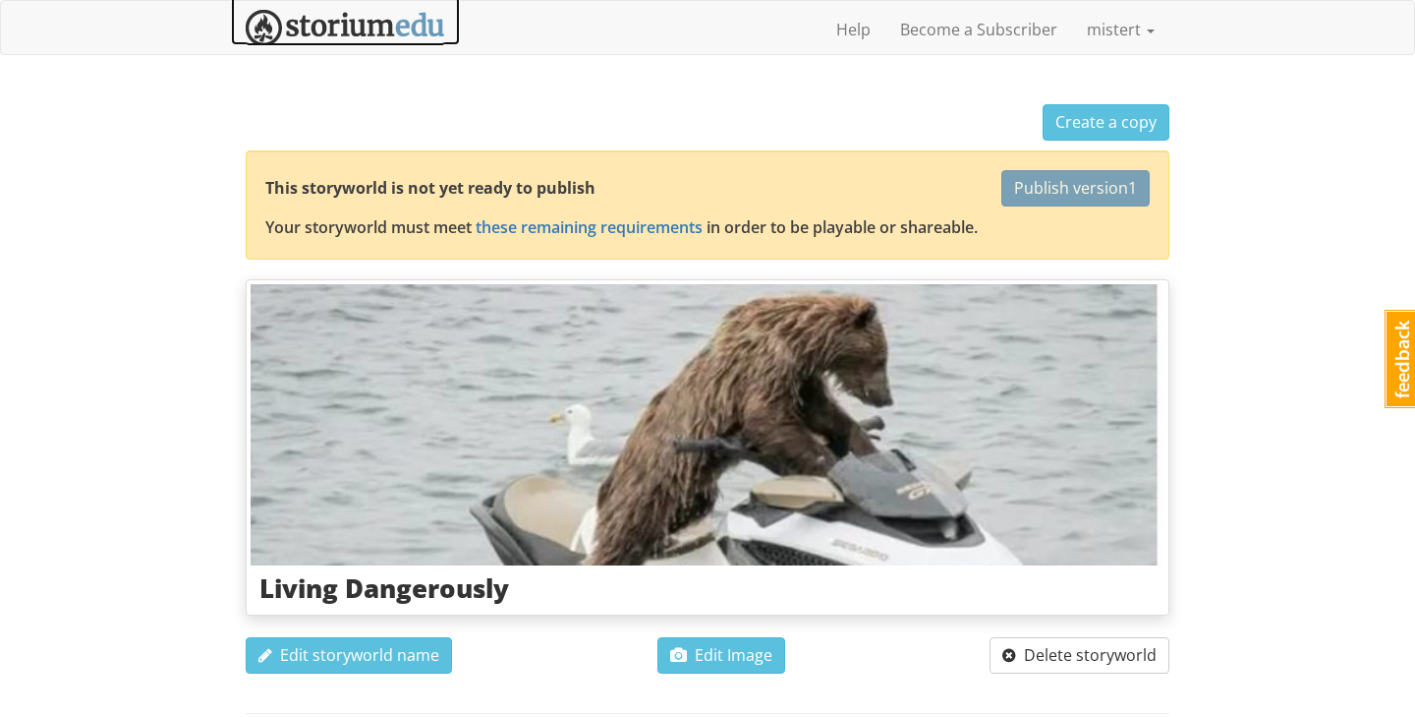
click at [377, 32] on img at bounding box center [346, 28] width 200 height 36
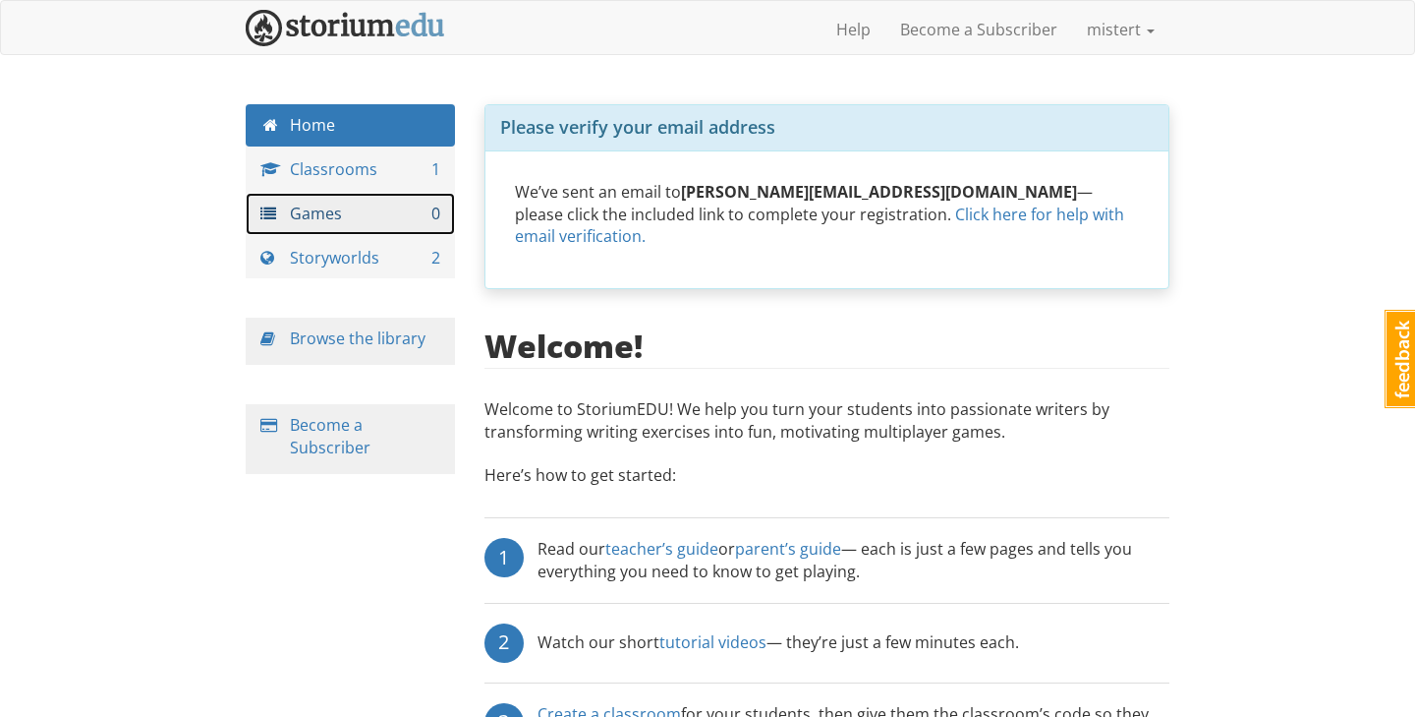
click at [381, 204] on link "Games 0" at bounding box center [350, 214] width 209 height 42
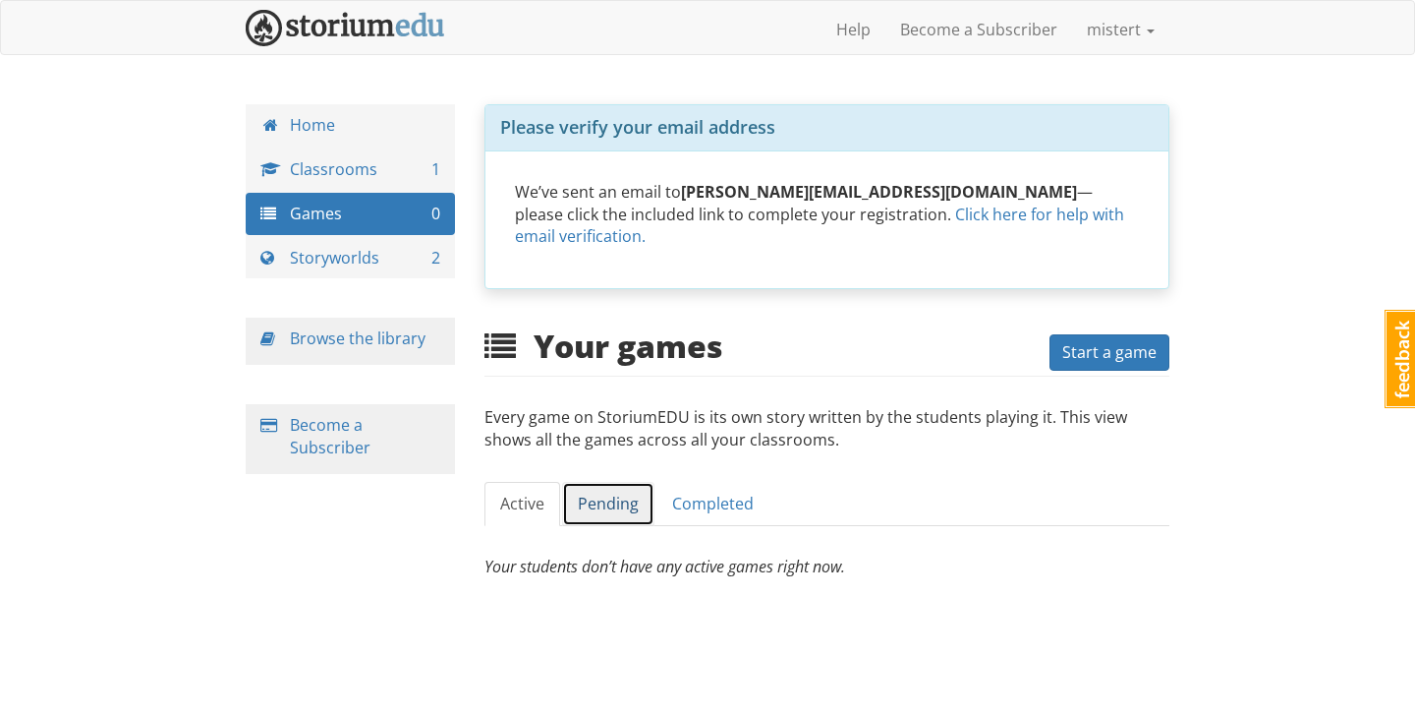
click at [609, 483] on link "Pending" at bounding box center [608, 504] width 92 height 44
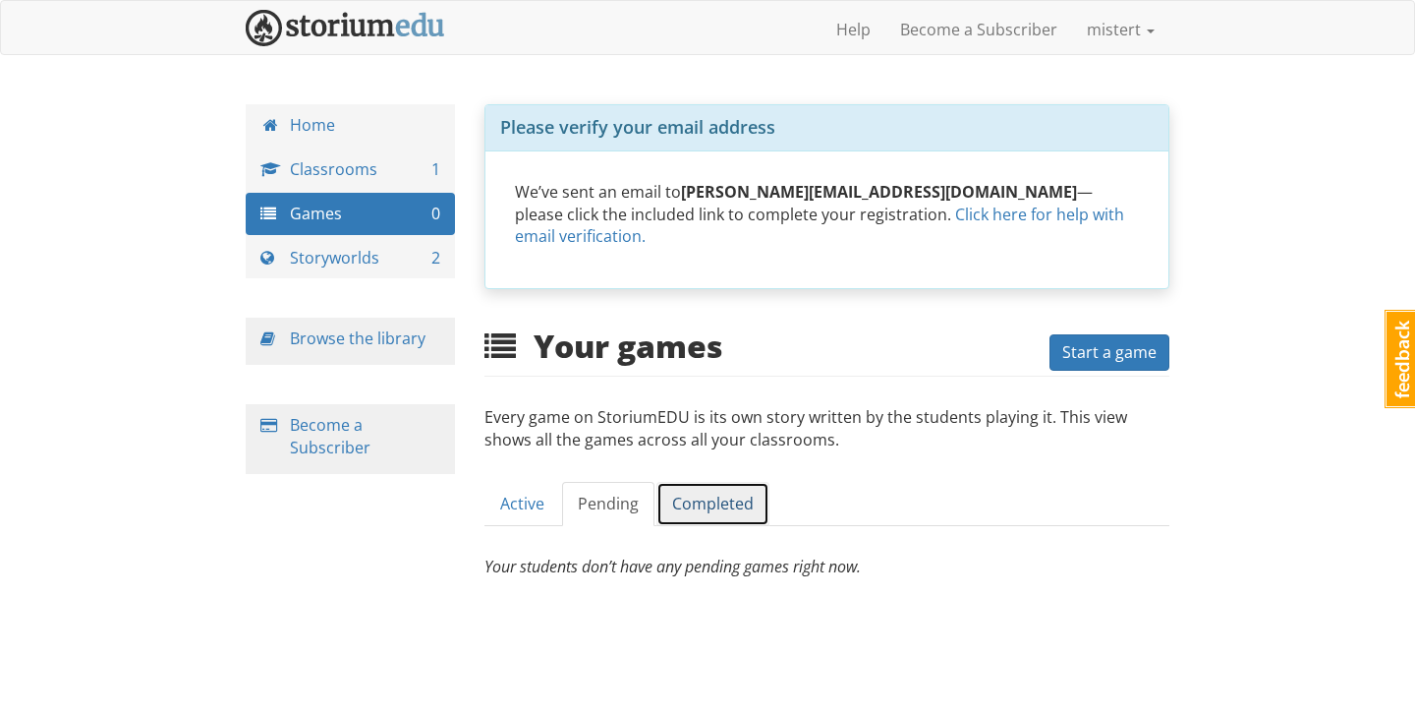
click at [718, 482] on link "Completed" at bounding box center [713, 504] width 113 height 44
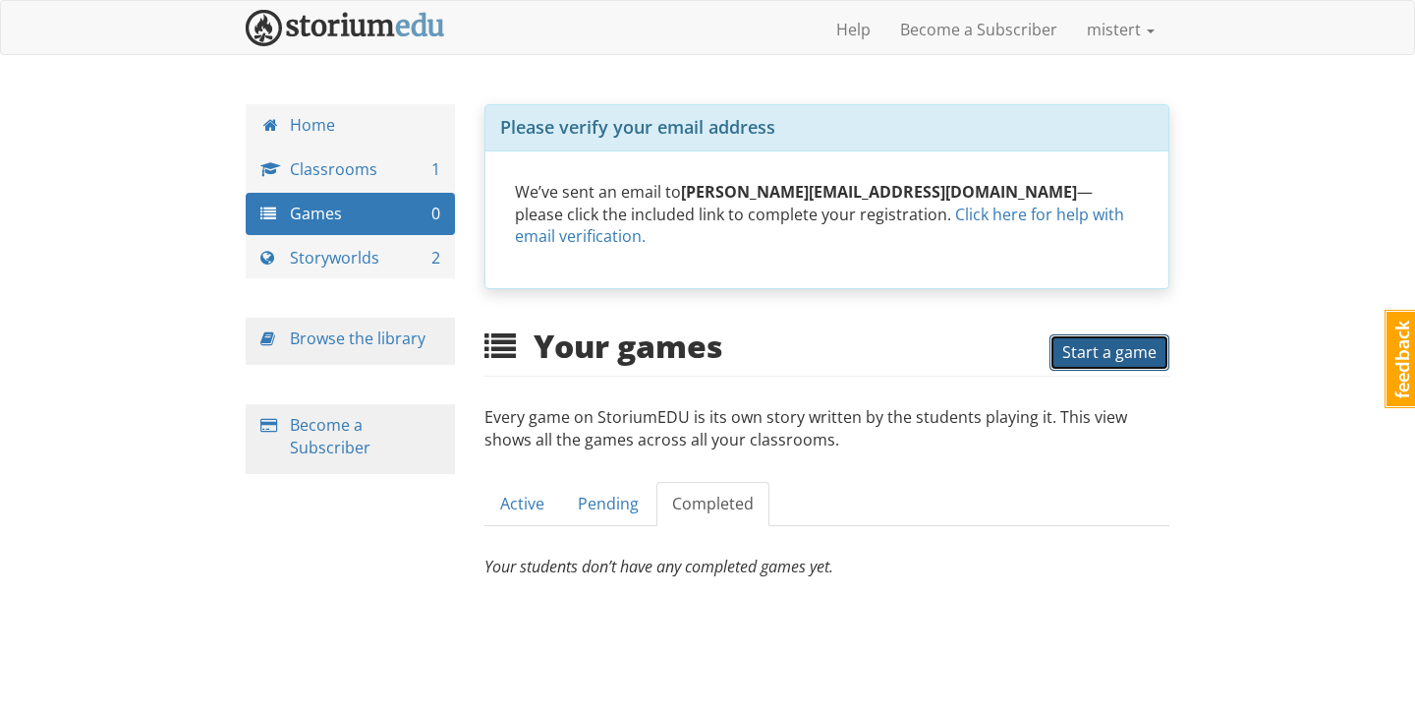
click at [1061, 334] on link "Start a game" at bounding box center [1110, 352] width 120 height 36
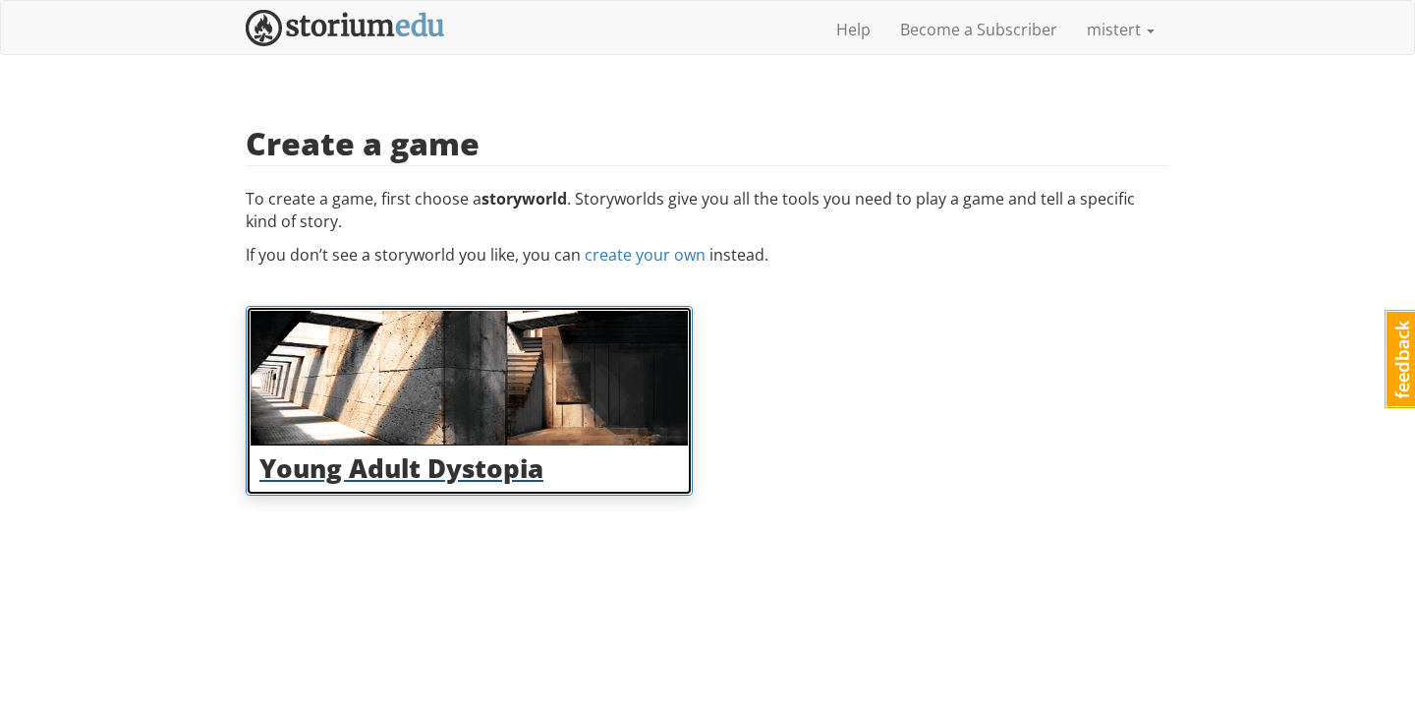
click at [539, 408] on img at bounding box center [469, 378] width 437 height 135
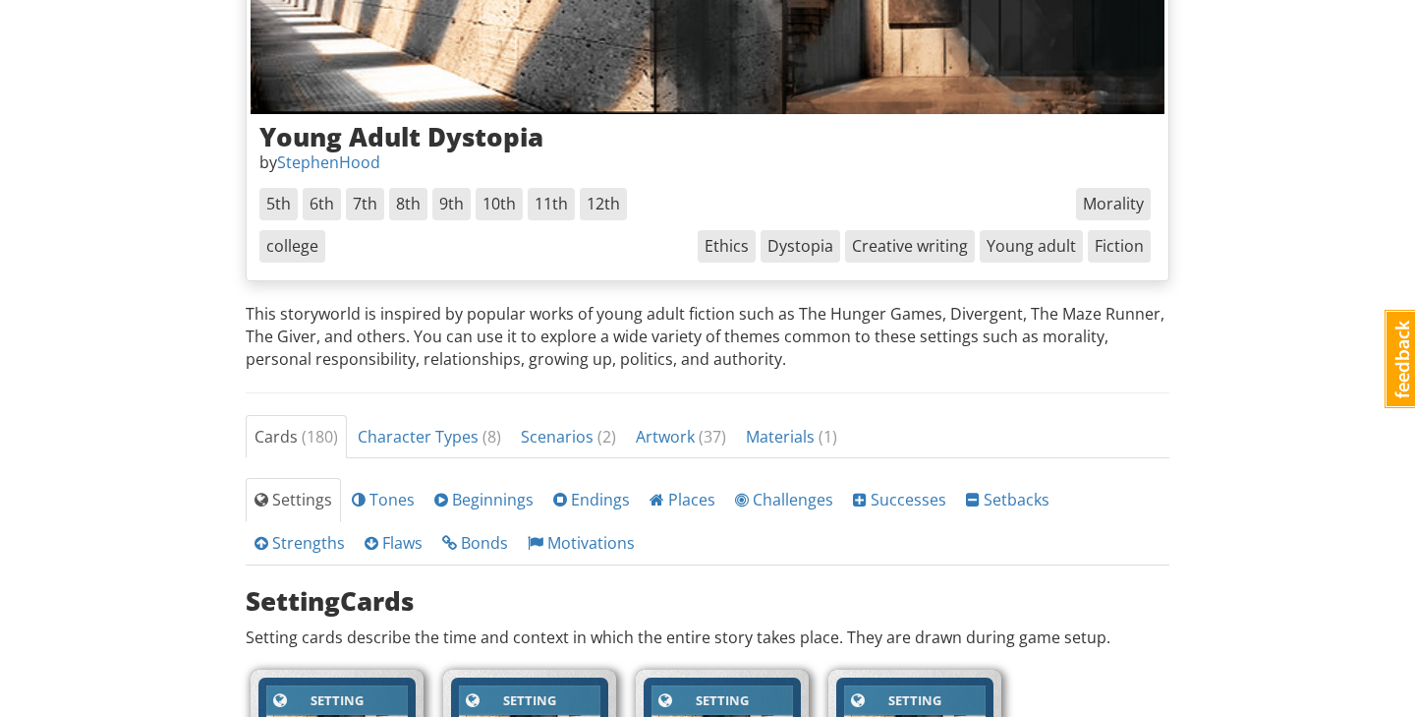
scroll to position [526, 0]
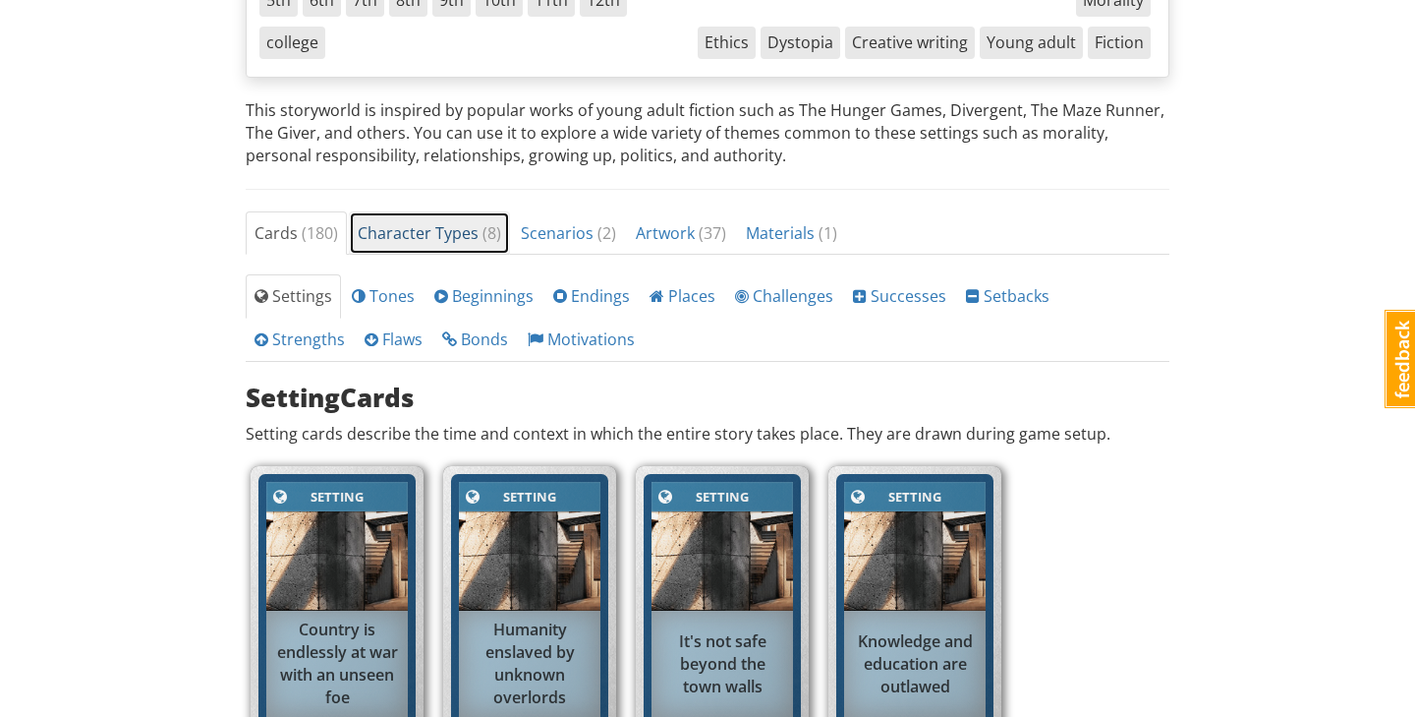
click at [421, 228] on span "Character Types ( 8 )" at bounding box center [430, 233] width 144 height 22
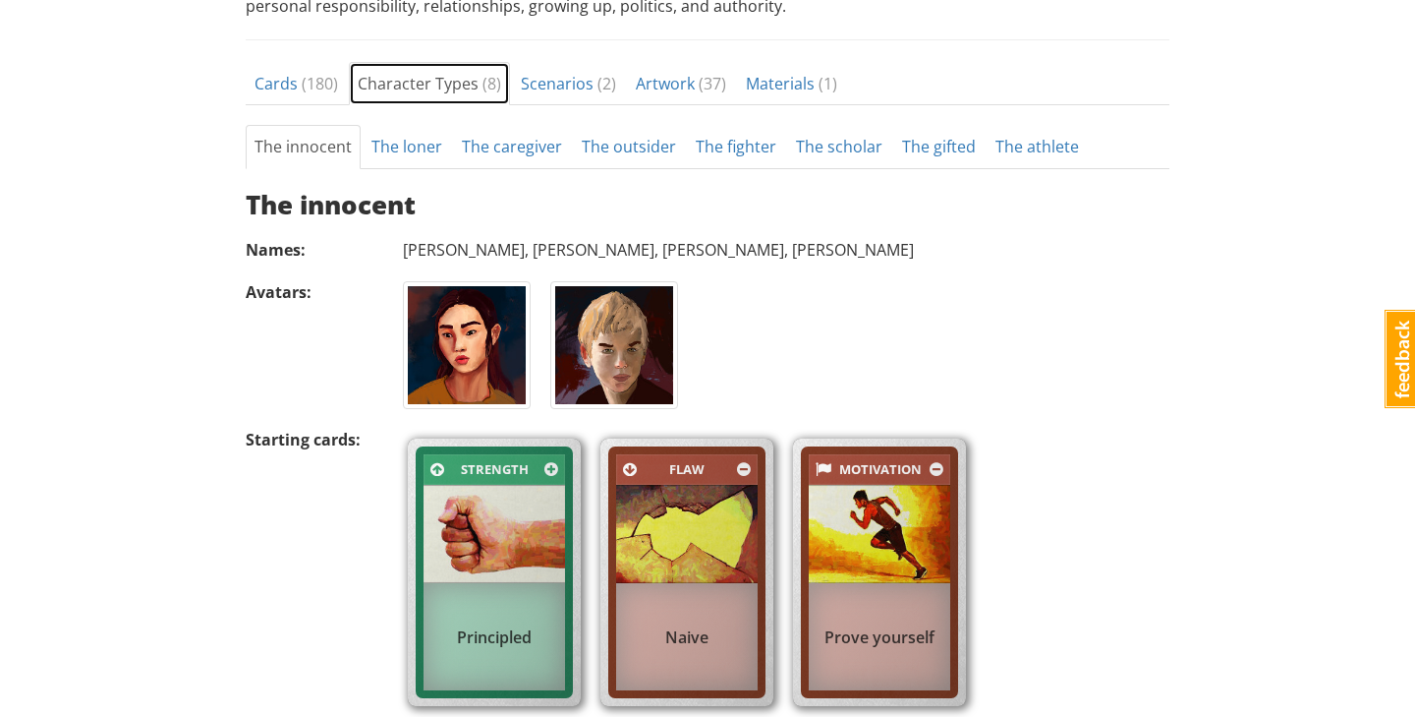
scroll to position [712, 0]
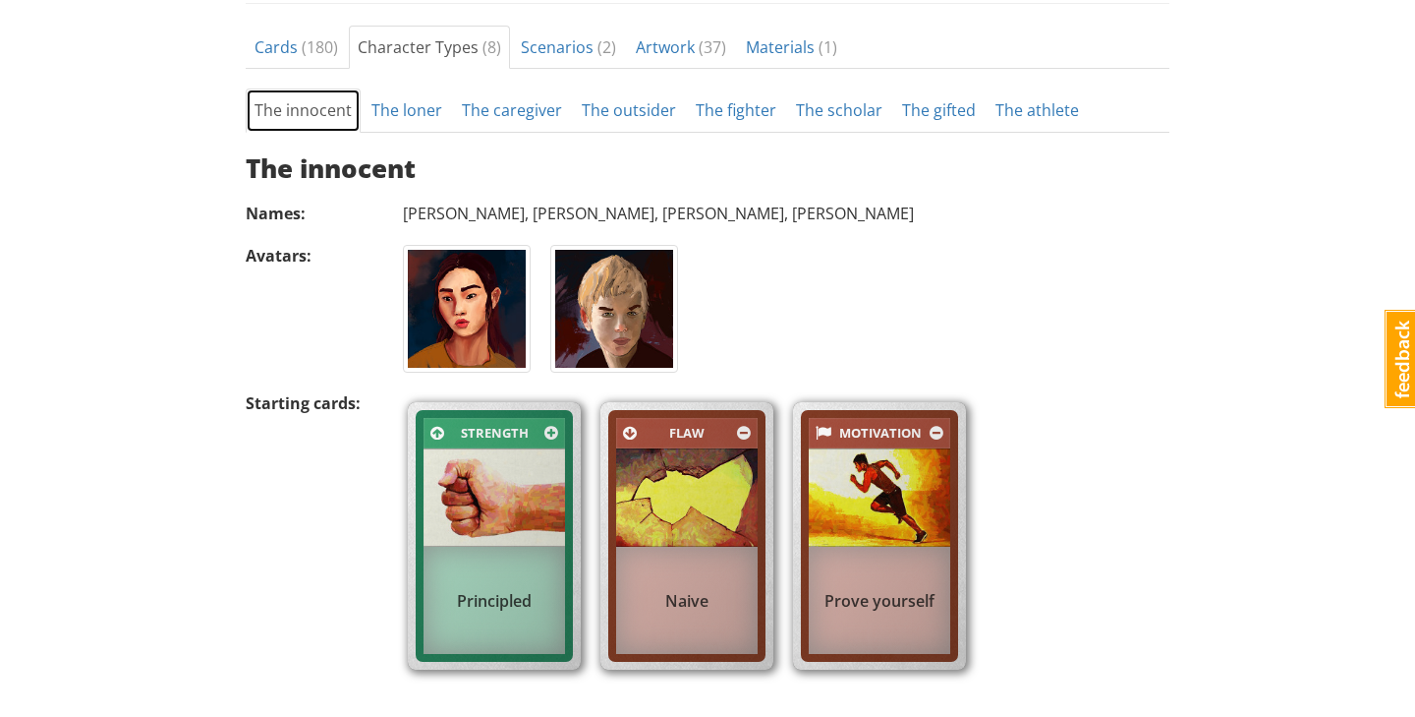
click at [286, 117] on link "The innocent" at bounding box center [303, 110] width 115 height 44
click at [286, 48] on span "Cards ( 180 )" at bounding box center [297, 47] width 84 height 22
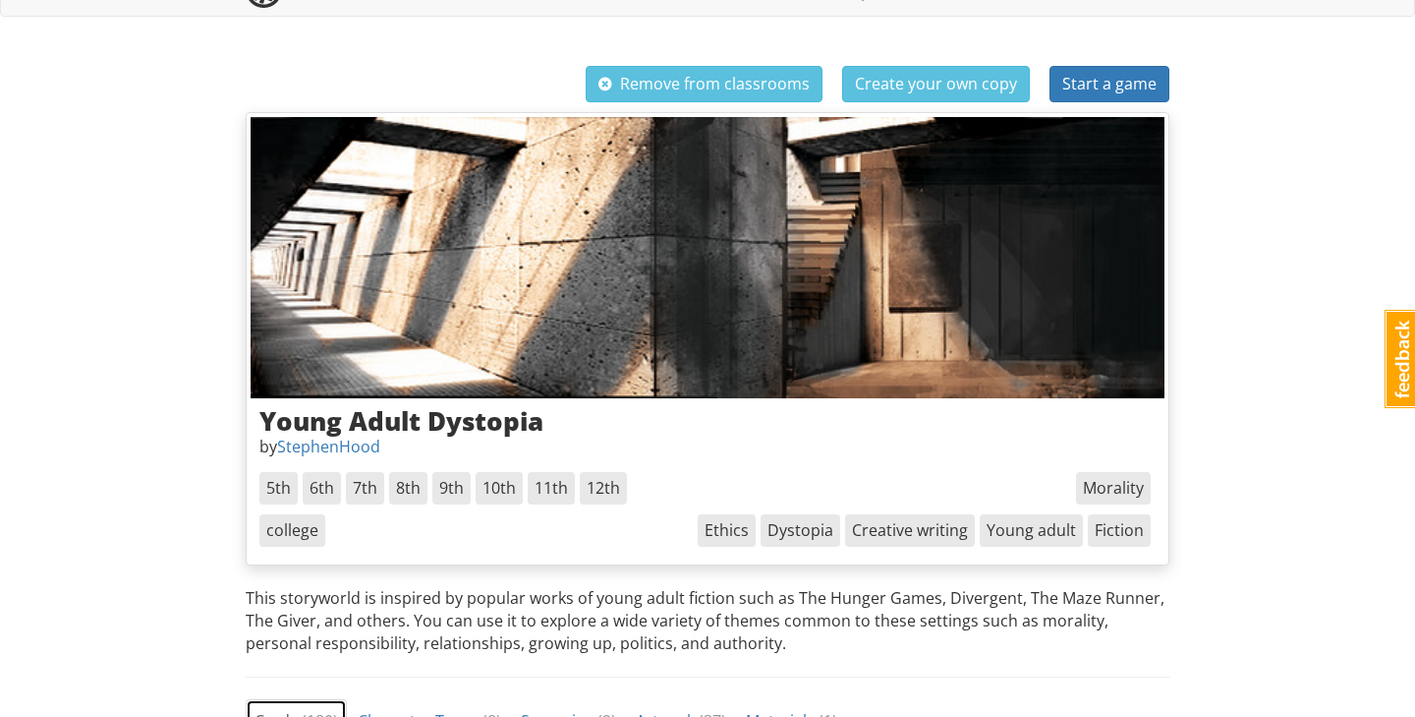
scroll to position [0, 0]
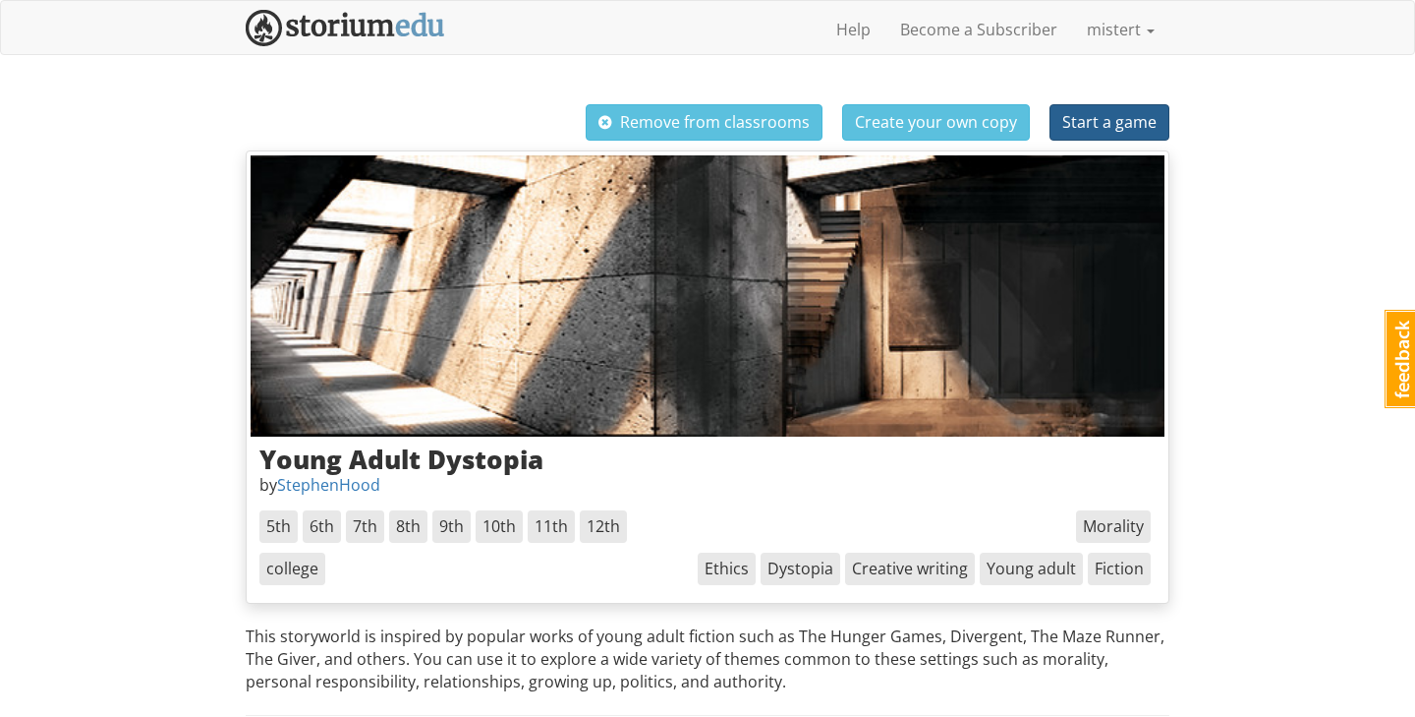
click at [1080, 115] on span "Start a game" at bounding box center [1110, 122] width 94 height 22
select select "161nz2"
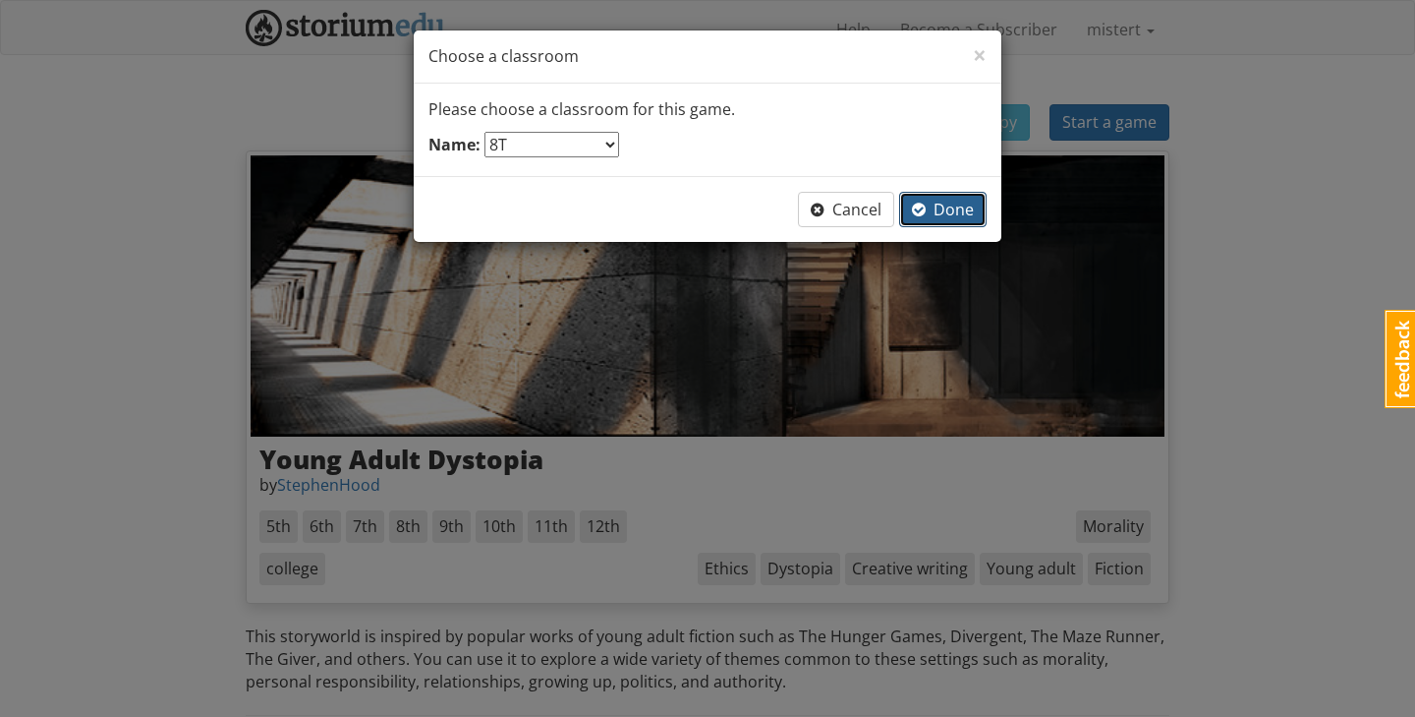
click at [956, 196] on button "Done" at bounding box center [942, 210] width 87 height 36
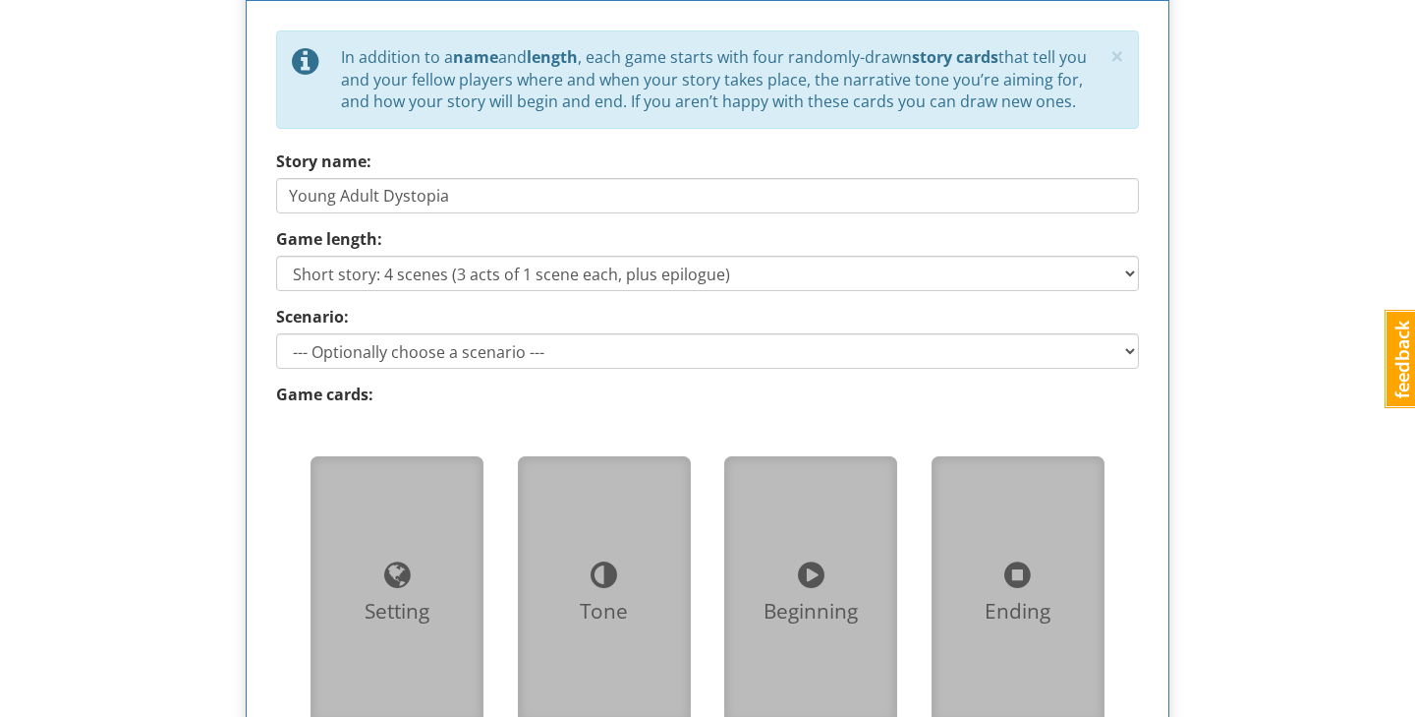
scroll to position [931, 0]
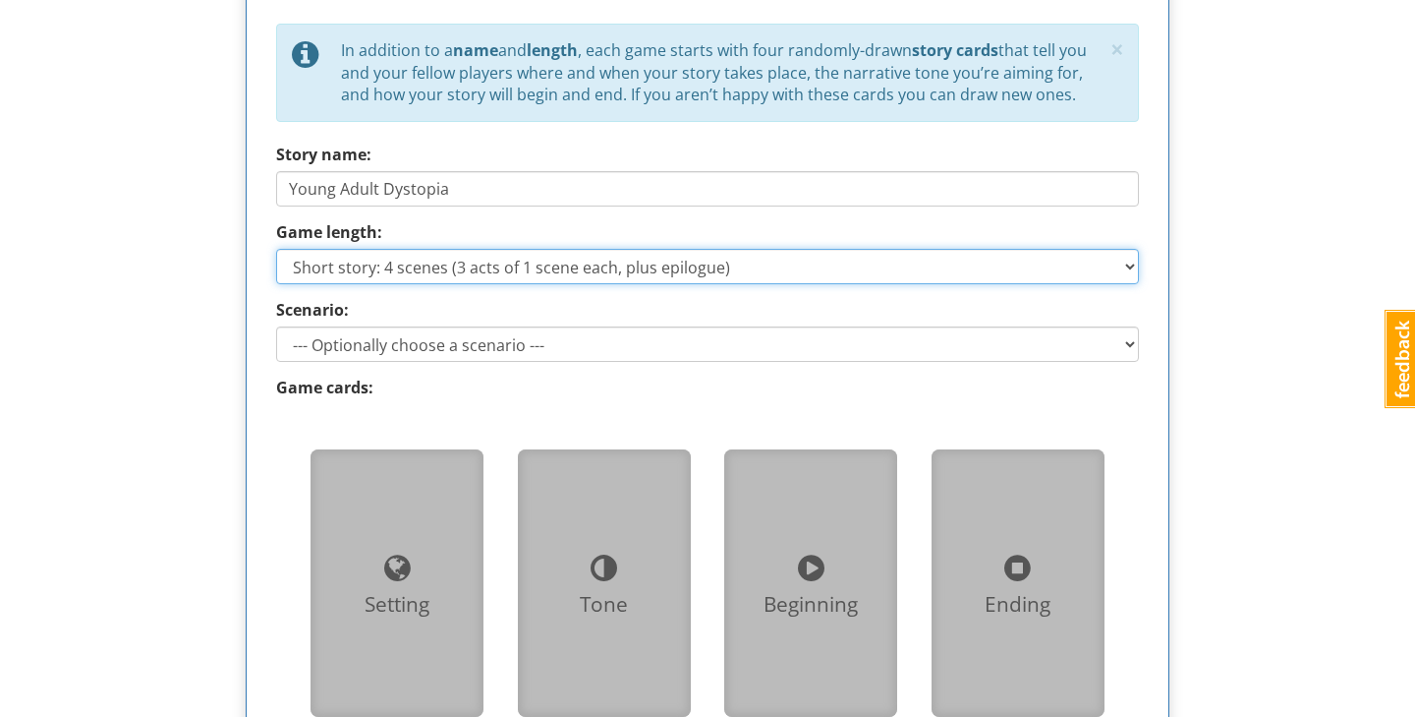
click at [521, 267] on select "Short story: 4 scenes (3 acts of 1 scene each, plus epilogue) Medium story: 7 s…" at bounding box center [707, 266] width 863 height 35
select select "storySizeMedium"
click at [276, 249] on select "Short story: 4 scenes (3 acts of 1 scene each, plus epilogue) Medium story: 7 s…" at bounding box center [707, 266] width 863 height 35
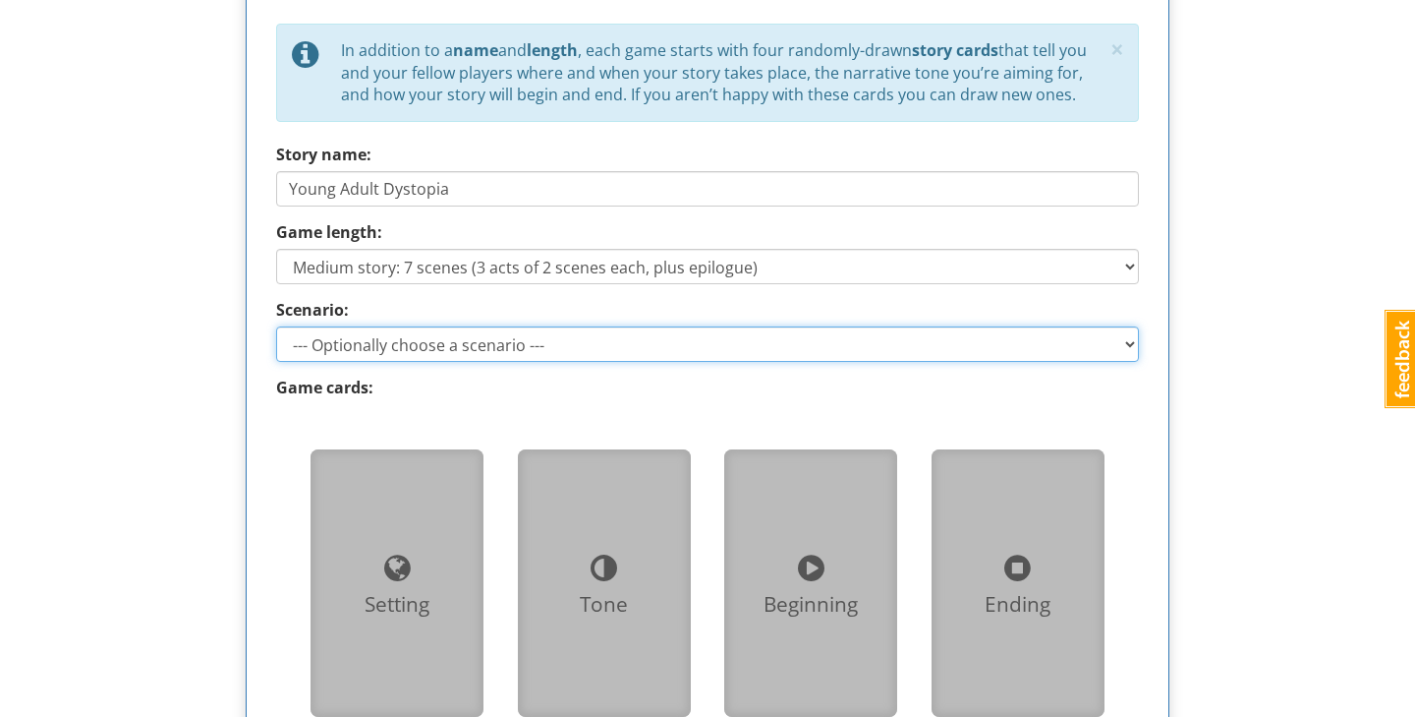
click at [507, 335] on select "--- Optionally choose a scenario --- Recovering the Past Beyond the Wall" at bounding box center [707, 343] width 863 height 35
select select "d_scenario_1"
click at [276, 326] on select "--- Optionally choose a scenario --- Recovering the Past Beyond the Wall" at bounding box center [707, 343] width 863 height 35
type input "Recovering the Past"
select select "storySizeShort"
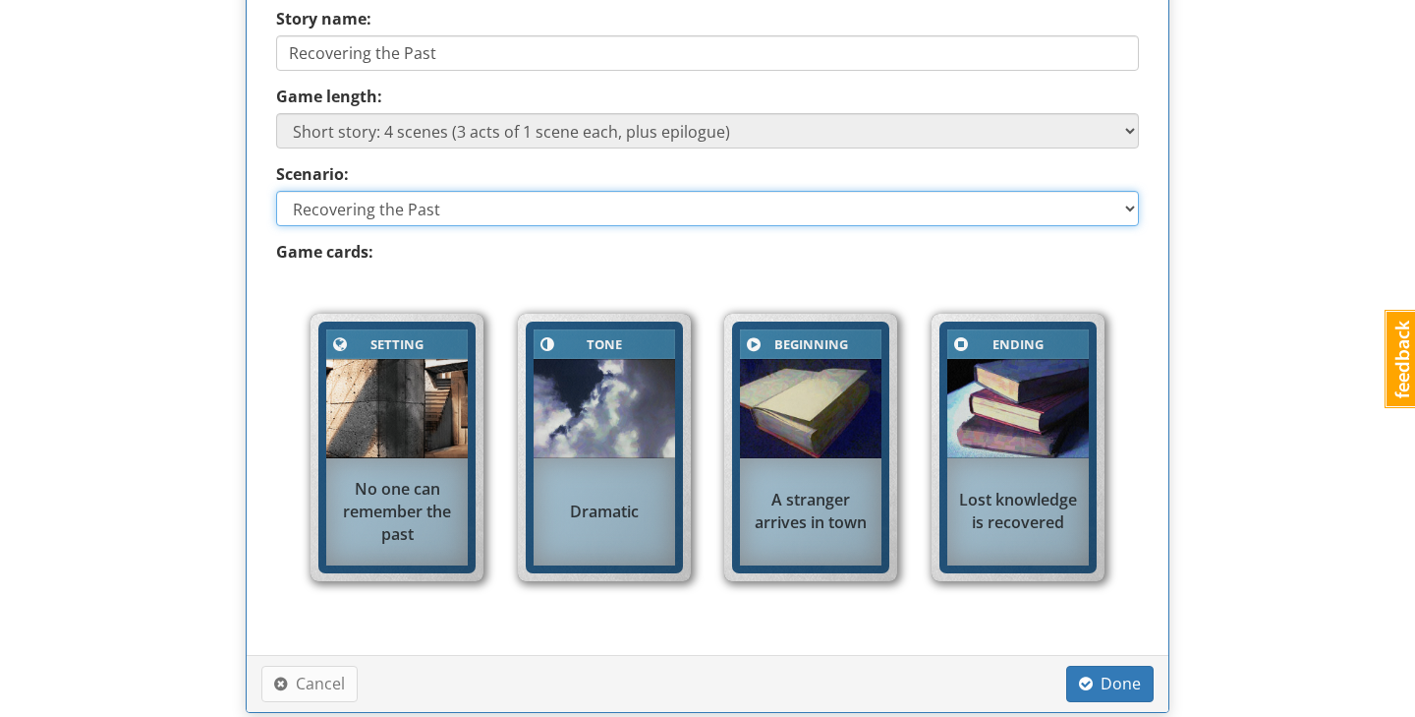
scroll to position [1010, 0]
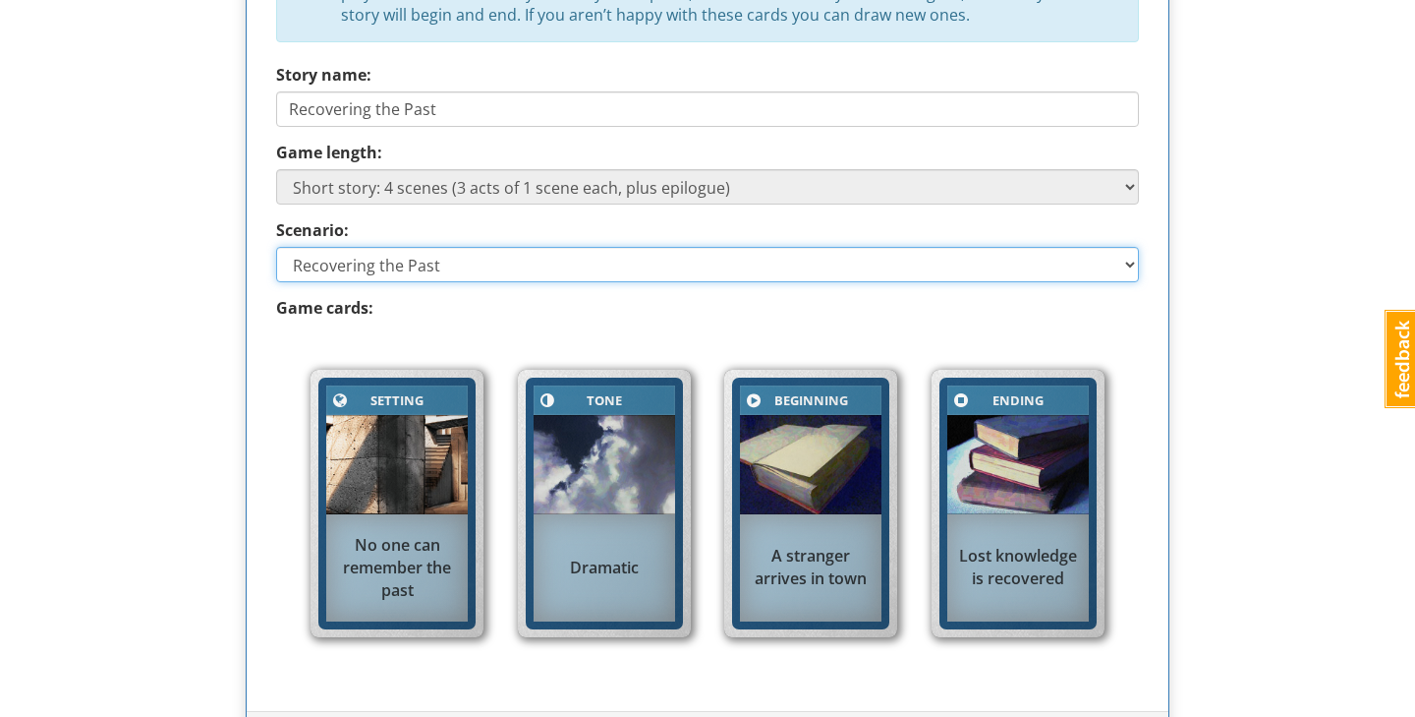
click at [607, 261] on select "--- Optionally choose a scenario --- Recovering the Past Beyond the Wall" at bounding box center [707, 264] width 863 height 35
select select "d_scenario_2"
click at [276, 247] on select "--- Optionally choose a scenario --- Recovering the Past Beyond the Wall" at bounding box center [707, 264] width 863 height 35
type input "Beyond the Wall"
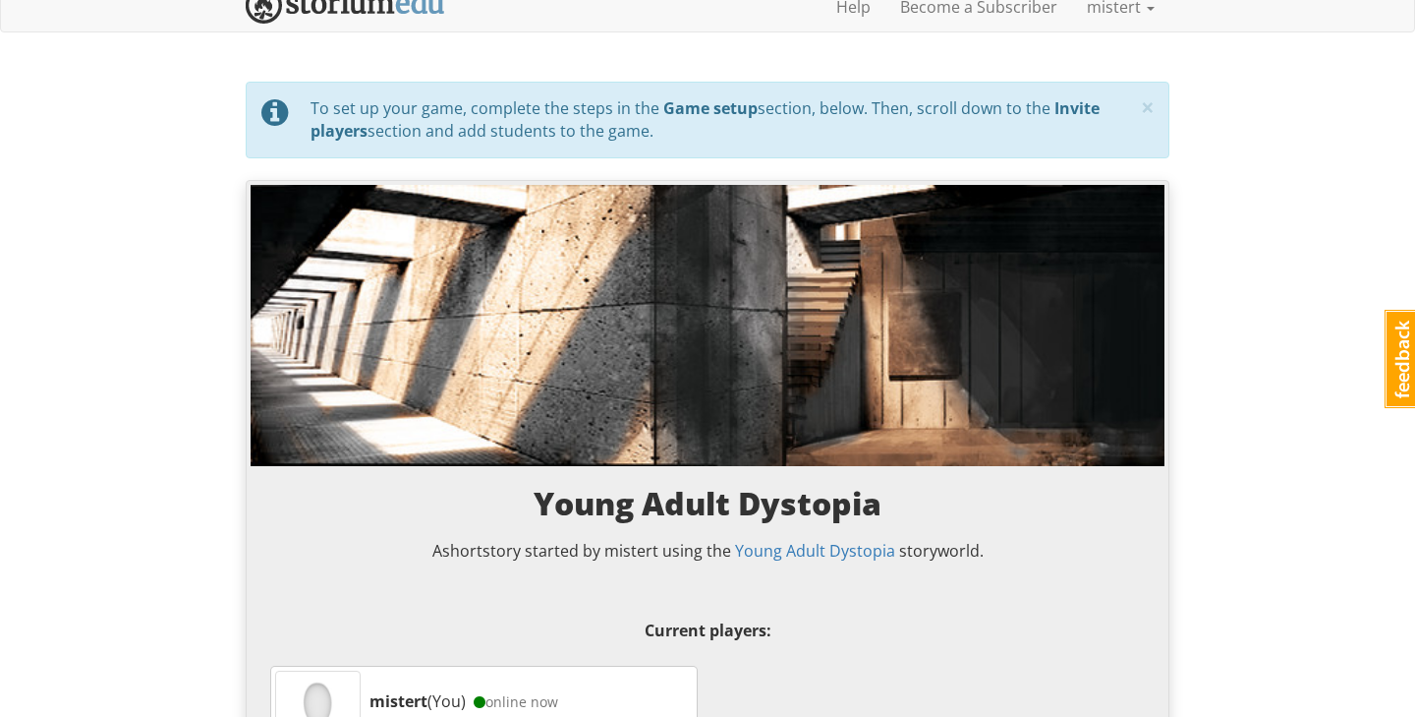
scroll to position [0, 0]
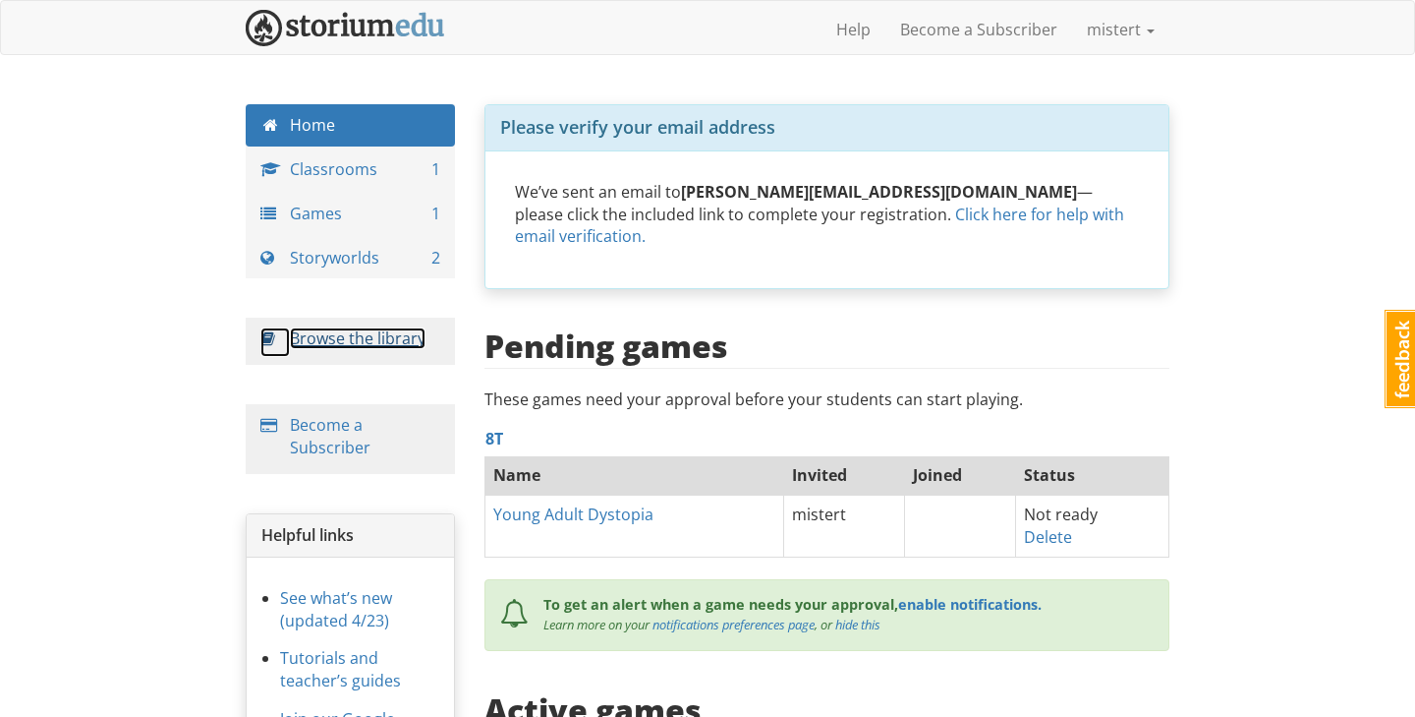
click at [371, 339] on link "Browse the library" at bounding box center [358, 338] width 136 height 22
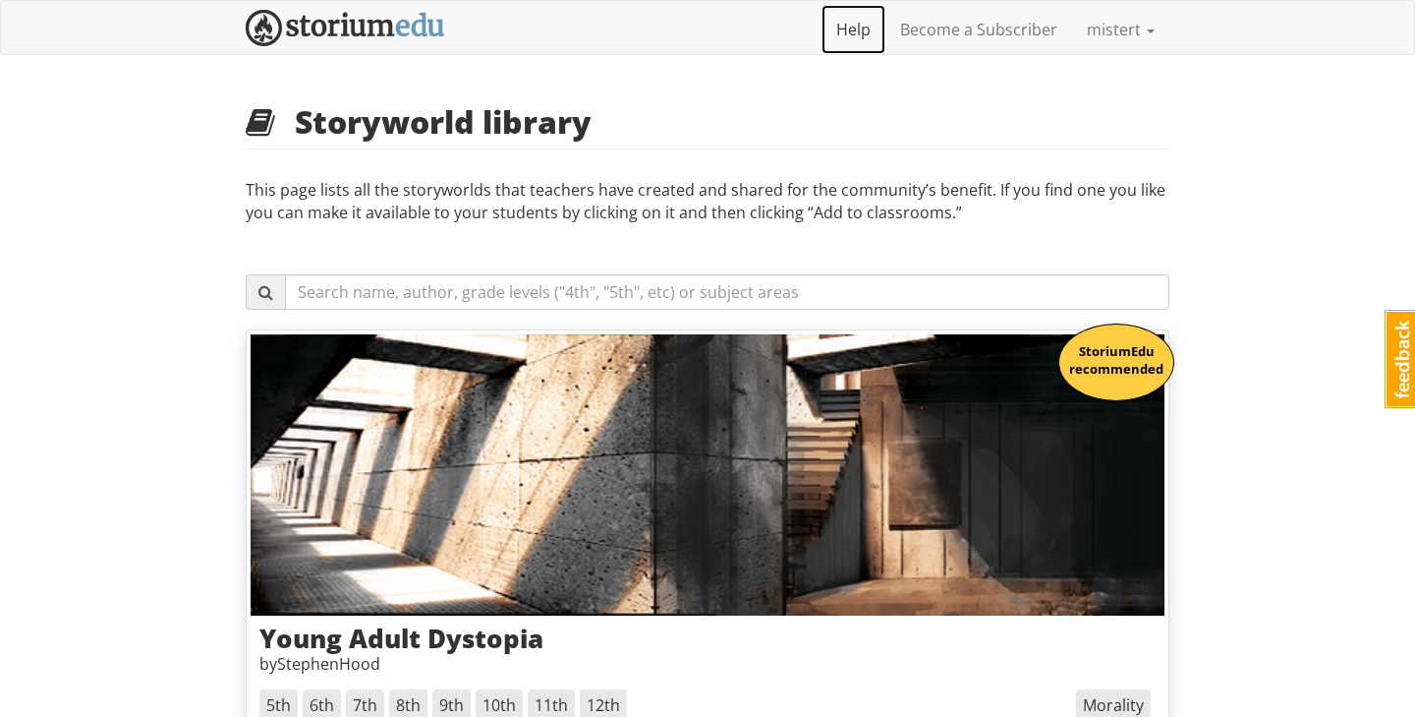
click at [835, 24] on link "Help" at bounding box center [854, 29] width 64 height 49
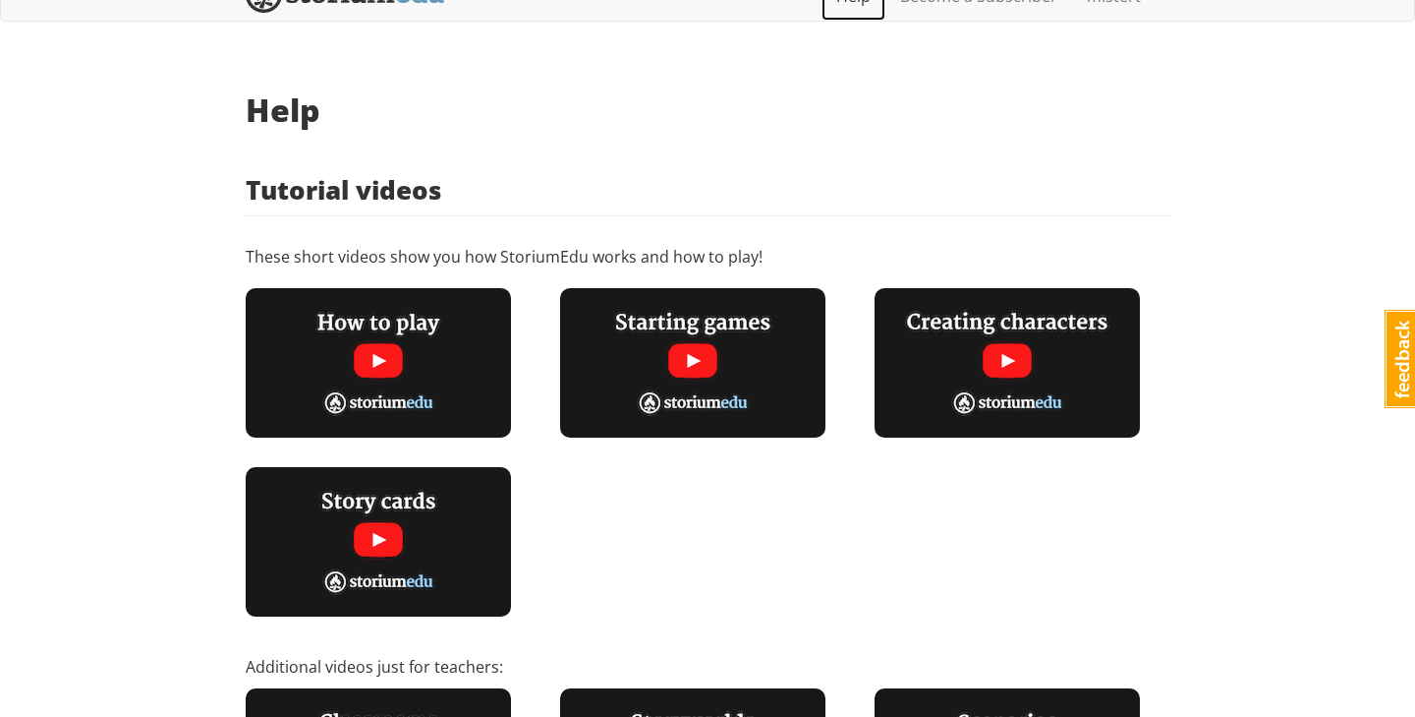
scroll to position [58, 0]
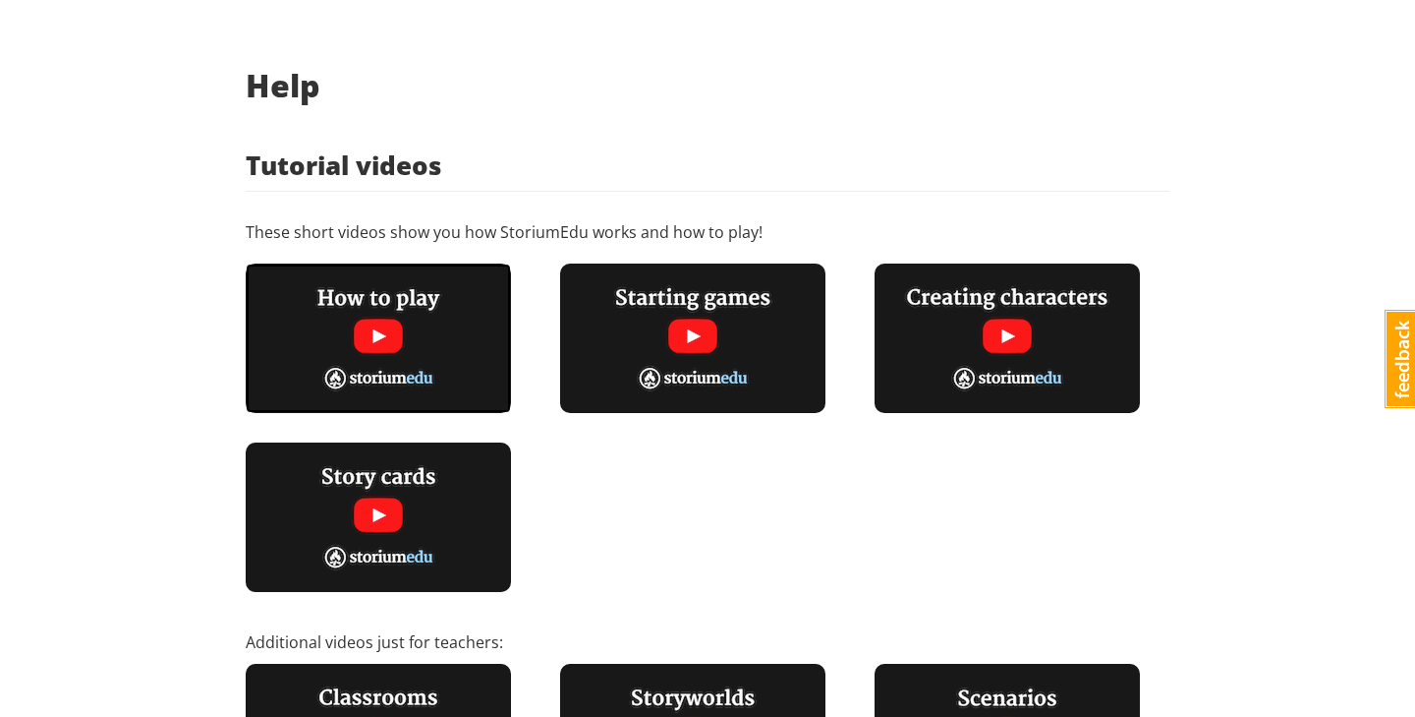
click at [387, 337] on img at bounding box center [378, 337] width 265 height 149
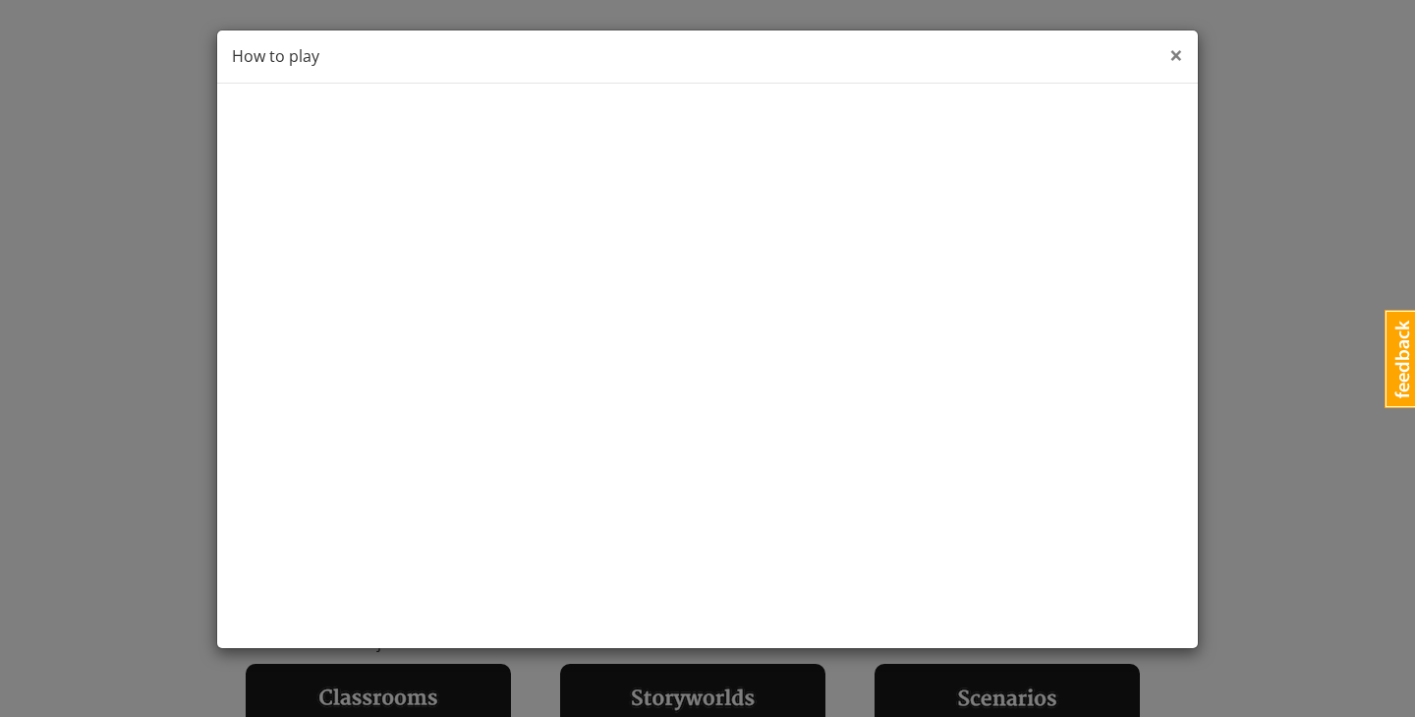
click at [1171, 60] on span "×" at bounding box center [1177, 54] width 14 height 32
